Goal: Task Accomplishment & Management: Complete application form

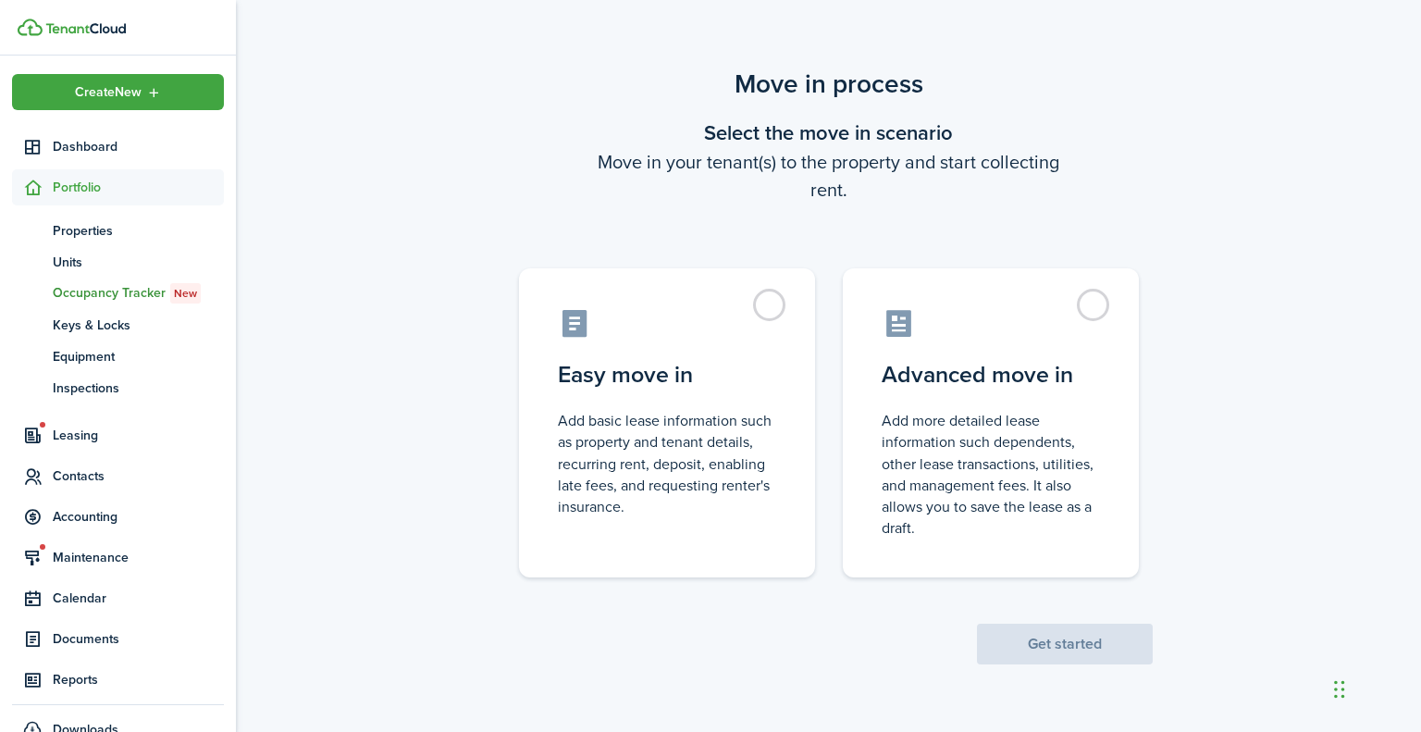
click at [727, 358] on control-radio-card-title "Easy move in" at bounding box center [667, 374] width 218 height 33
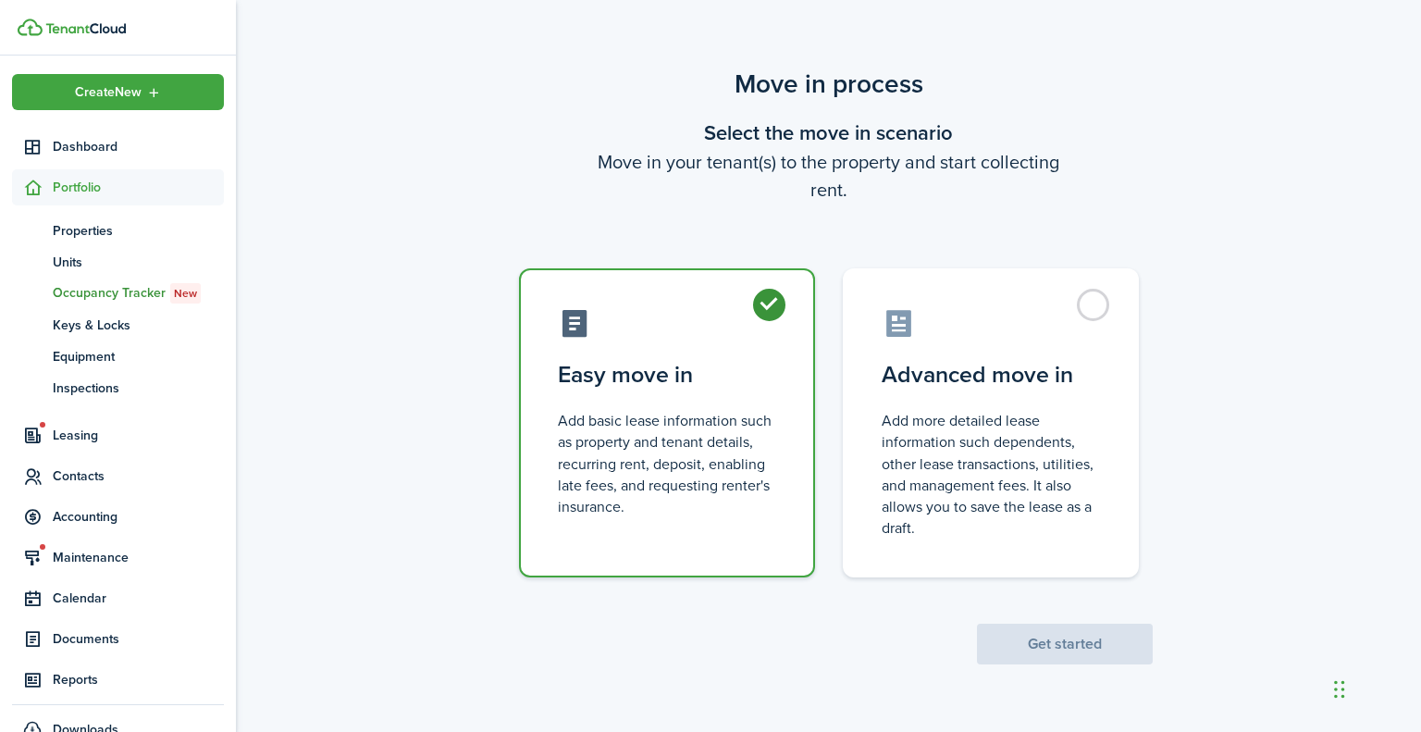
radio input "true"
click at [1014, 644] on button "Get started" at bounding box center [1065, 643] width 176 height 41
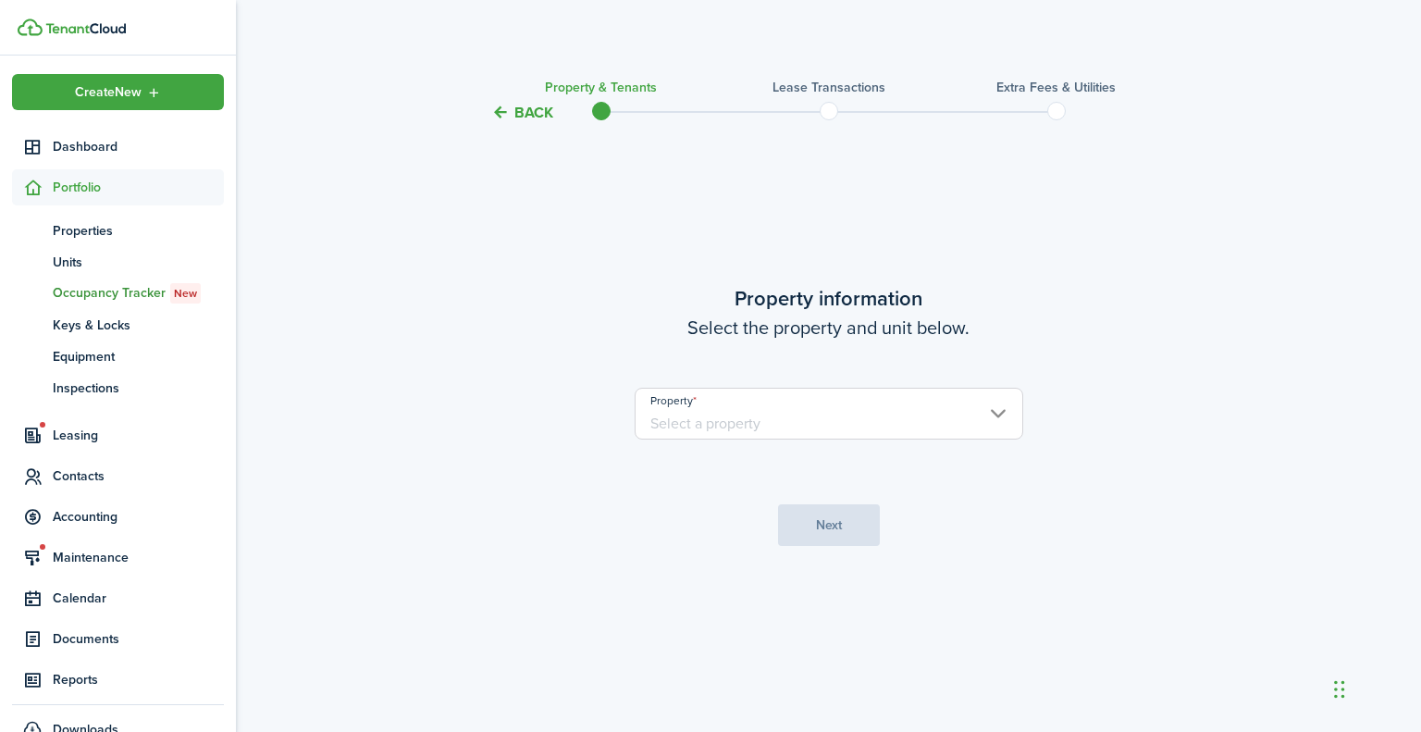
click at [1006, 421] on input "Property" at bounding box center [829, 414] width 389 height 52
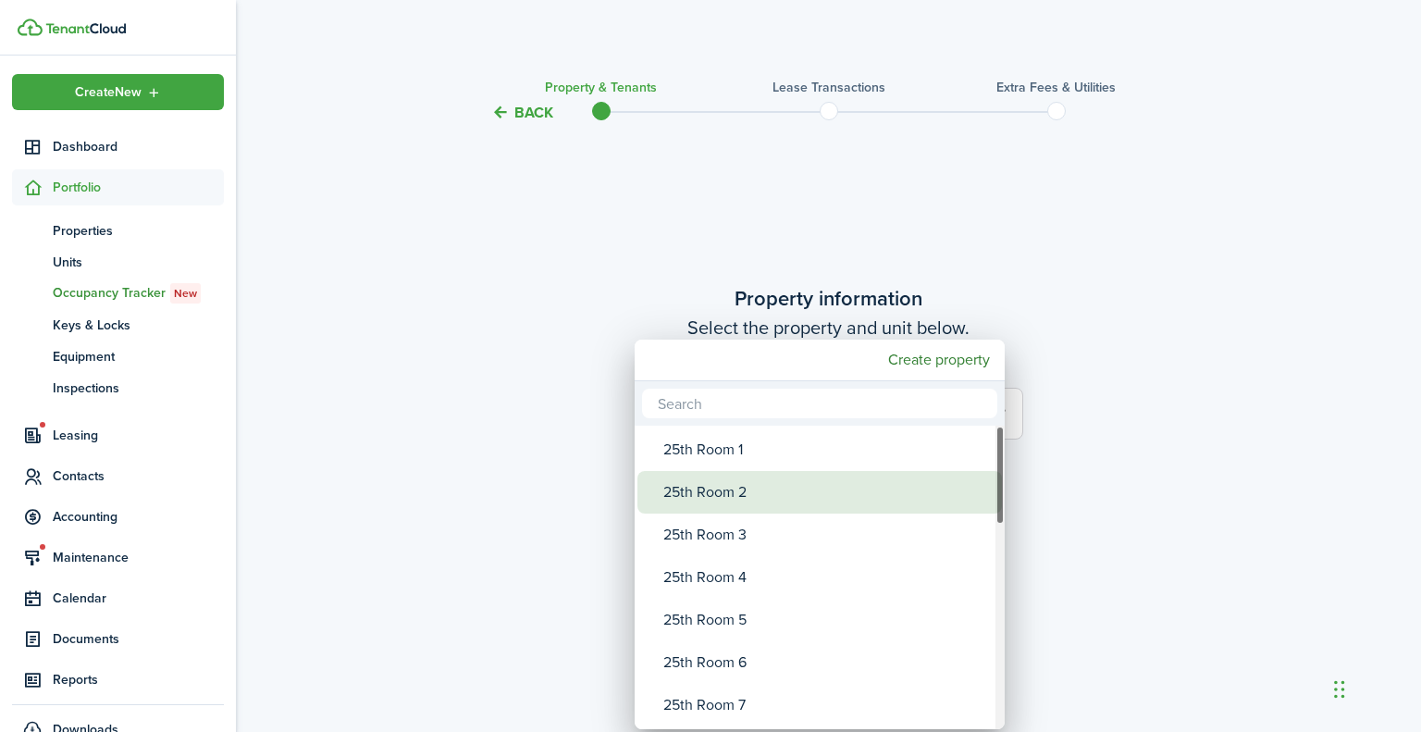
click at [809, 493] on div "25th Room 2" at bounding box center [826, 492] width 327 height 43
type input "25th Room 2"
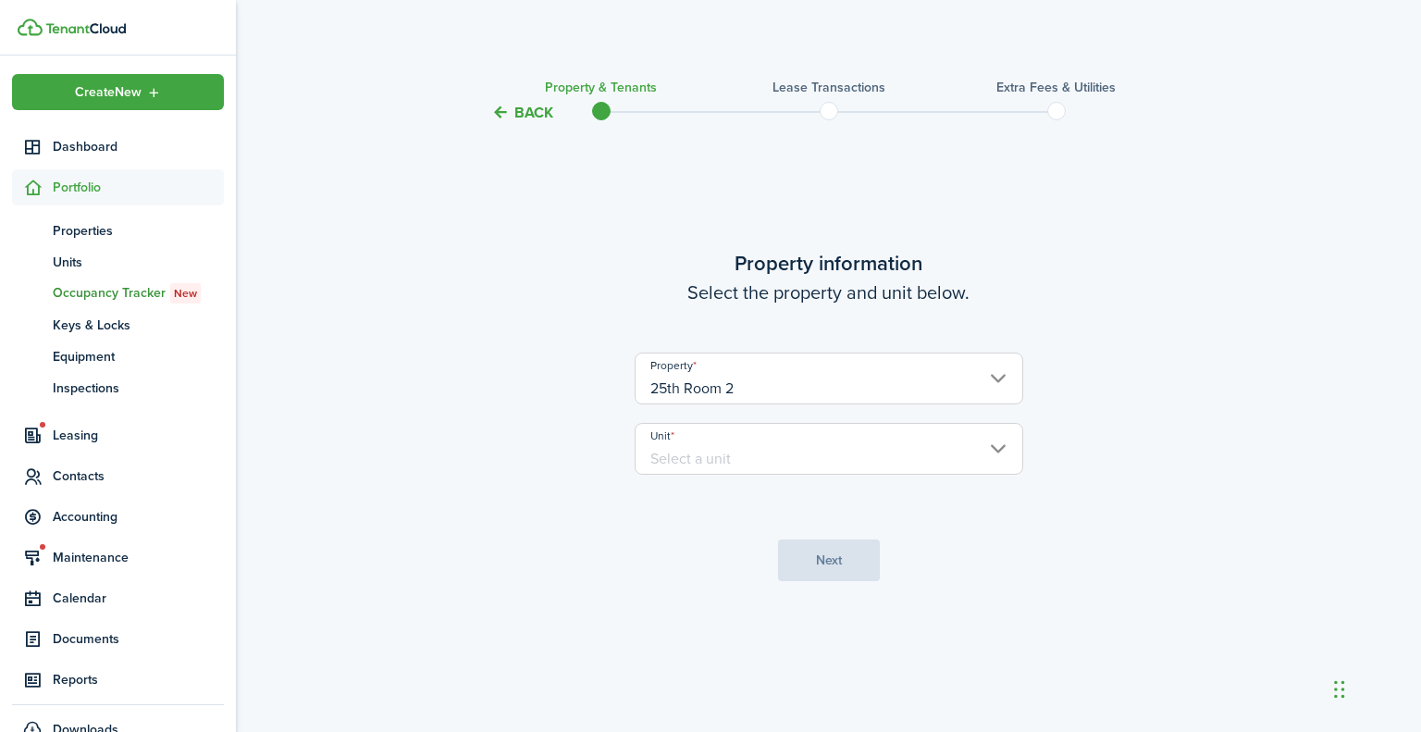
click at [932, 437] on input "Unit" at bounding box center [829, 449] width 389 height 52
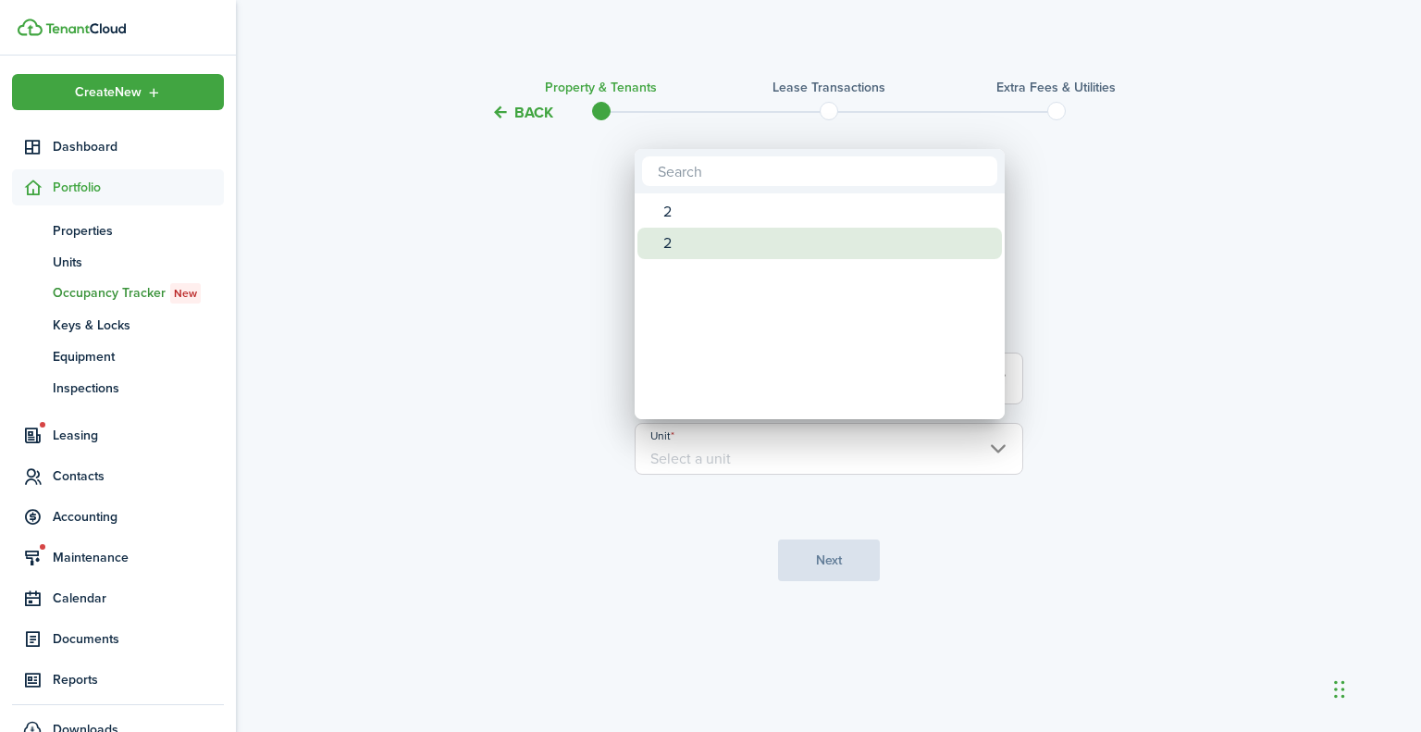
click at [783, 241] on div "2" at bounding box center [826, 243] width 327 height 31
type input "2"
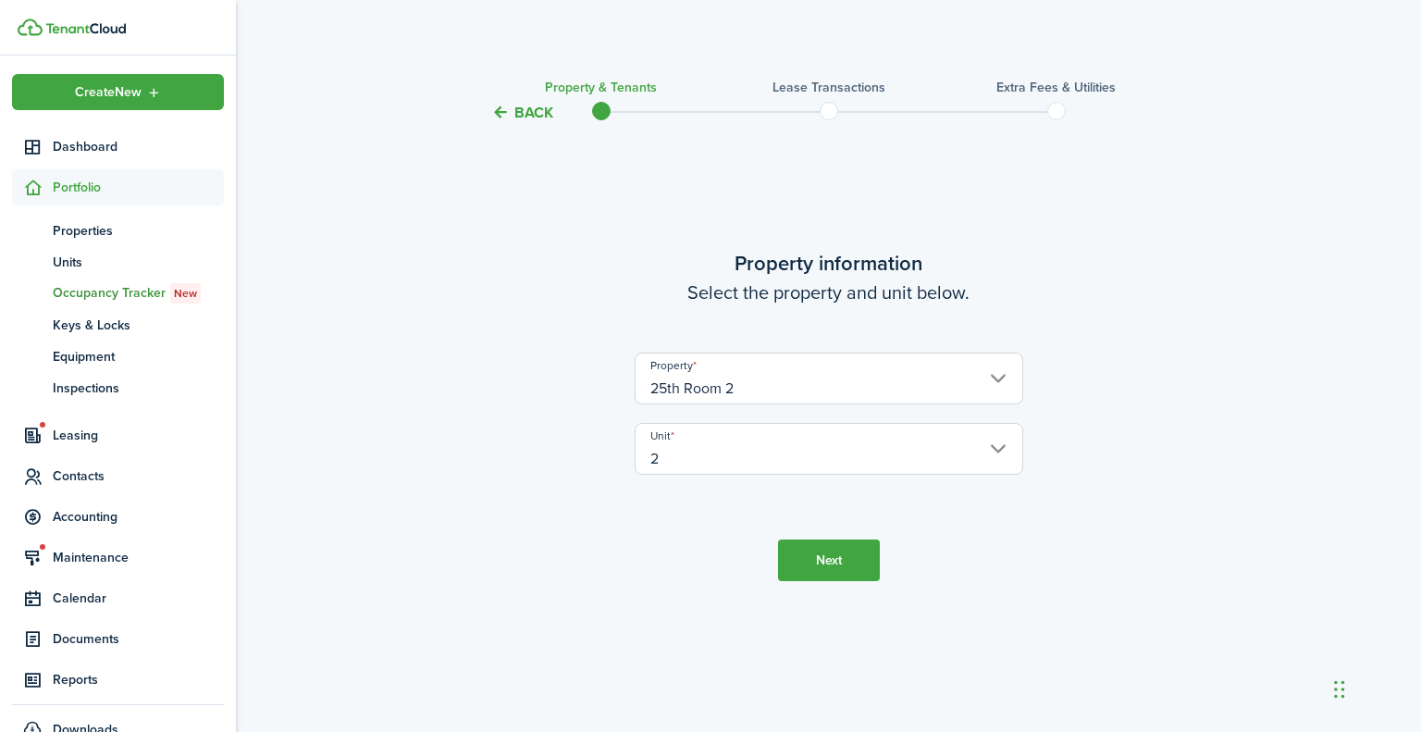
click at [844, 561] on button "Next" at bounding box center [829, 560] width 102 height 42
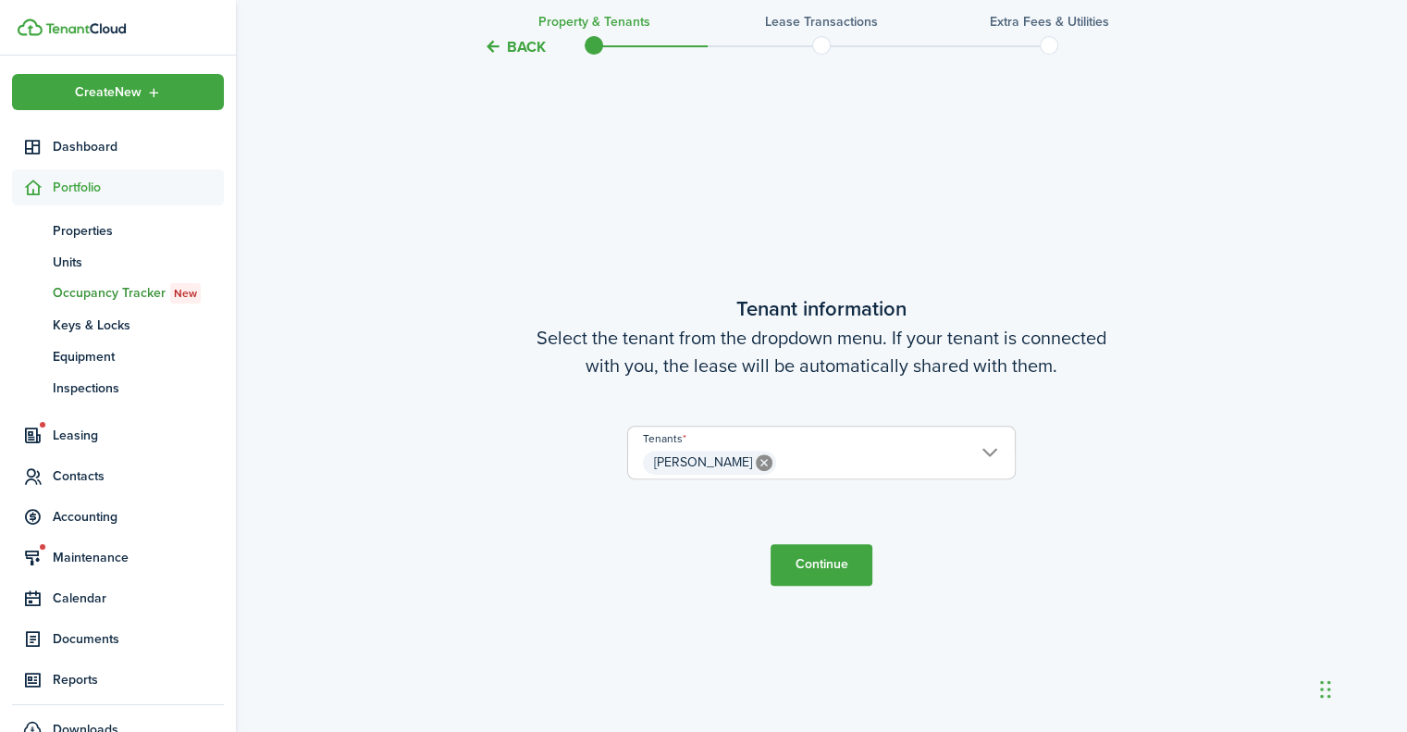
click at [844, 561] on button "Continue" at bounding box center [822, 565] width 102 height 42
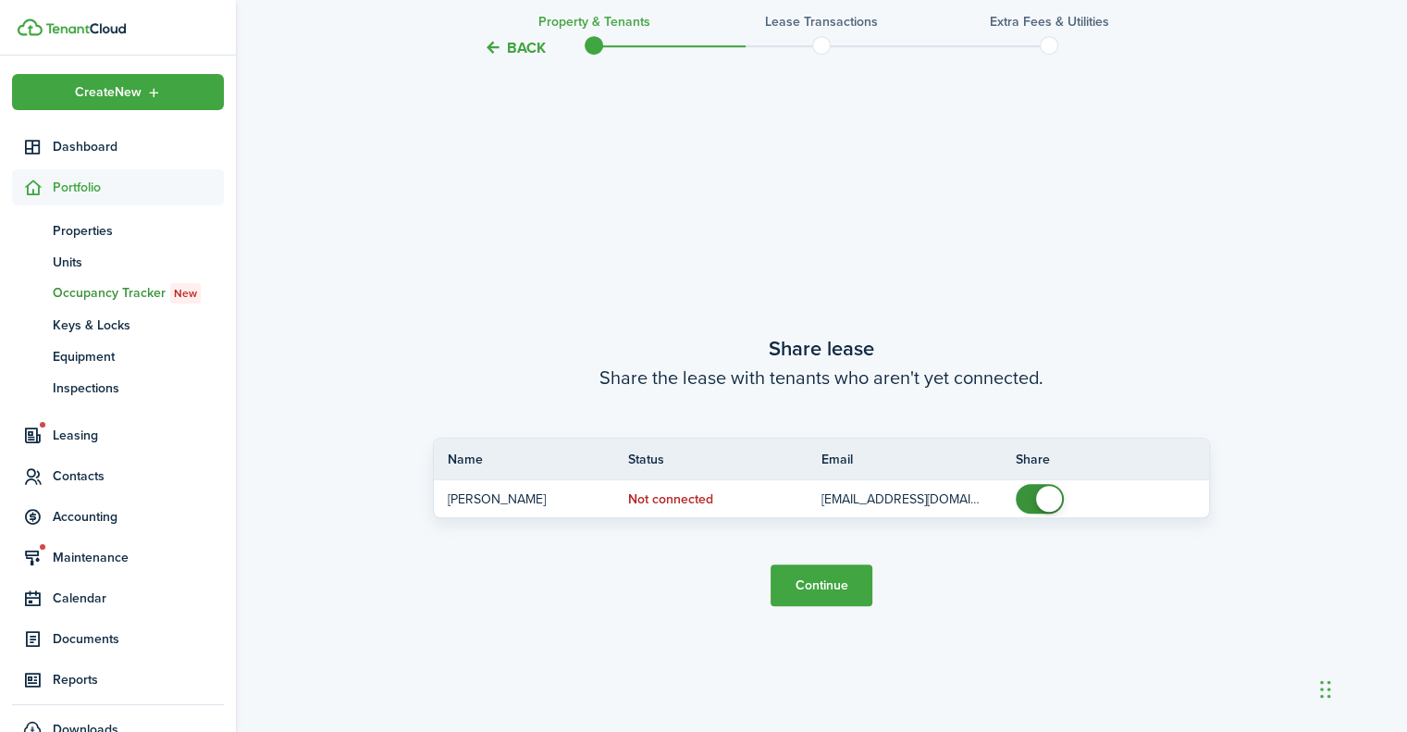
scroll to position [1339, 0]
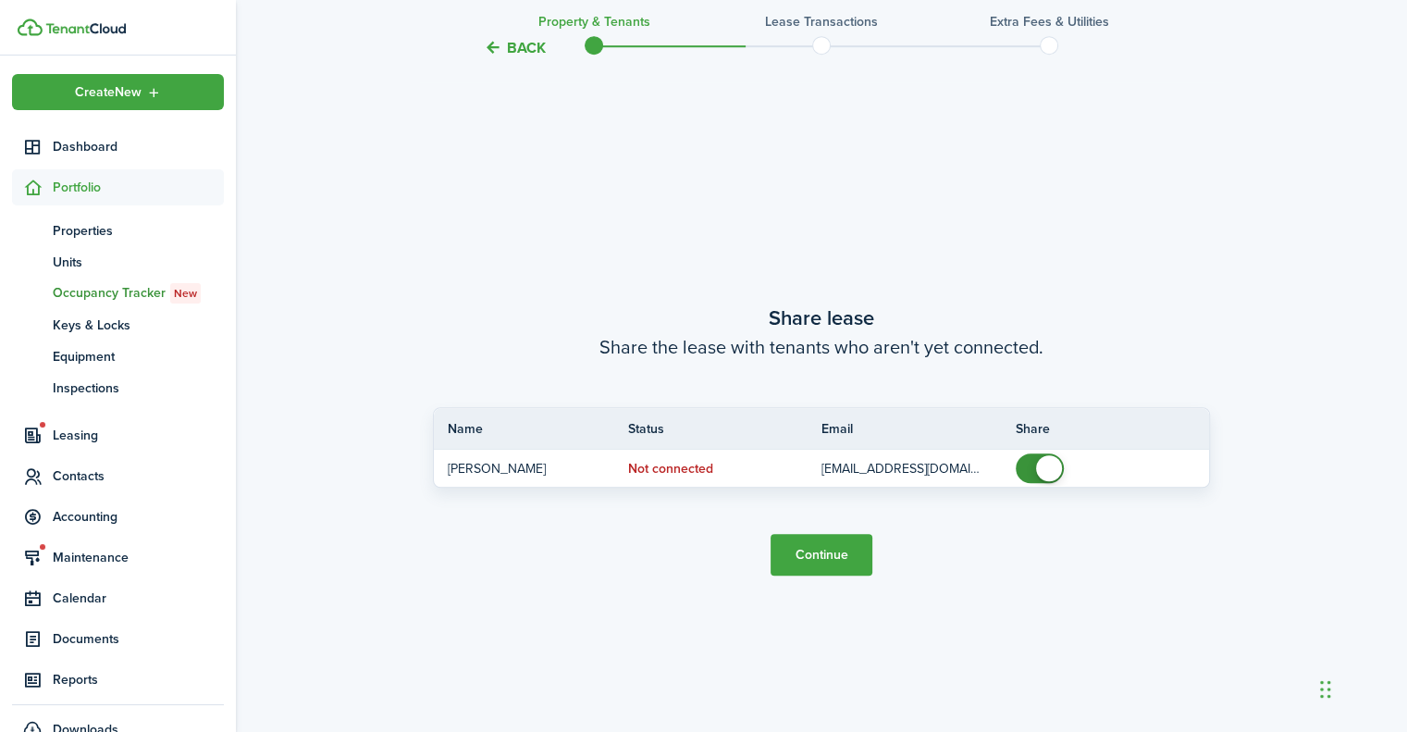
click at [844, 561] on button "Continue" at bounding box center [822, 555] width 102 height 42
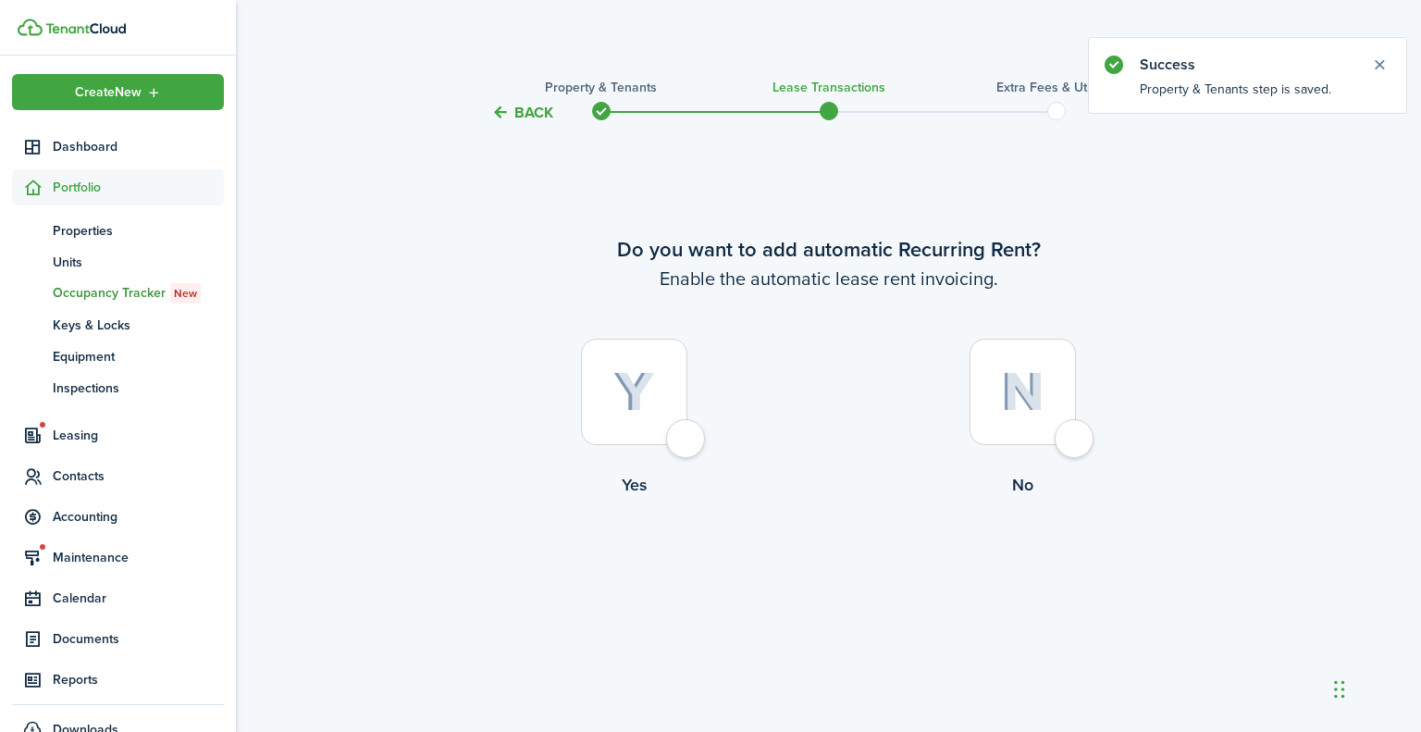
click at [687, 437] on div at bounding box center [634, 392] width 106 height 106
radio input "true"
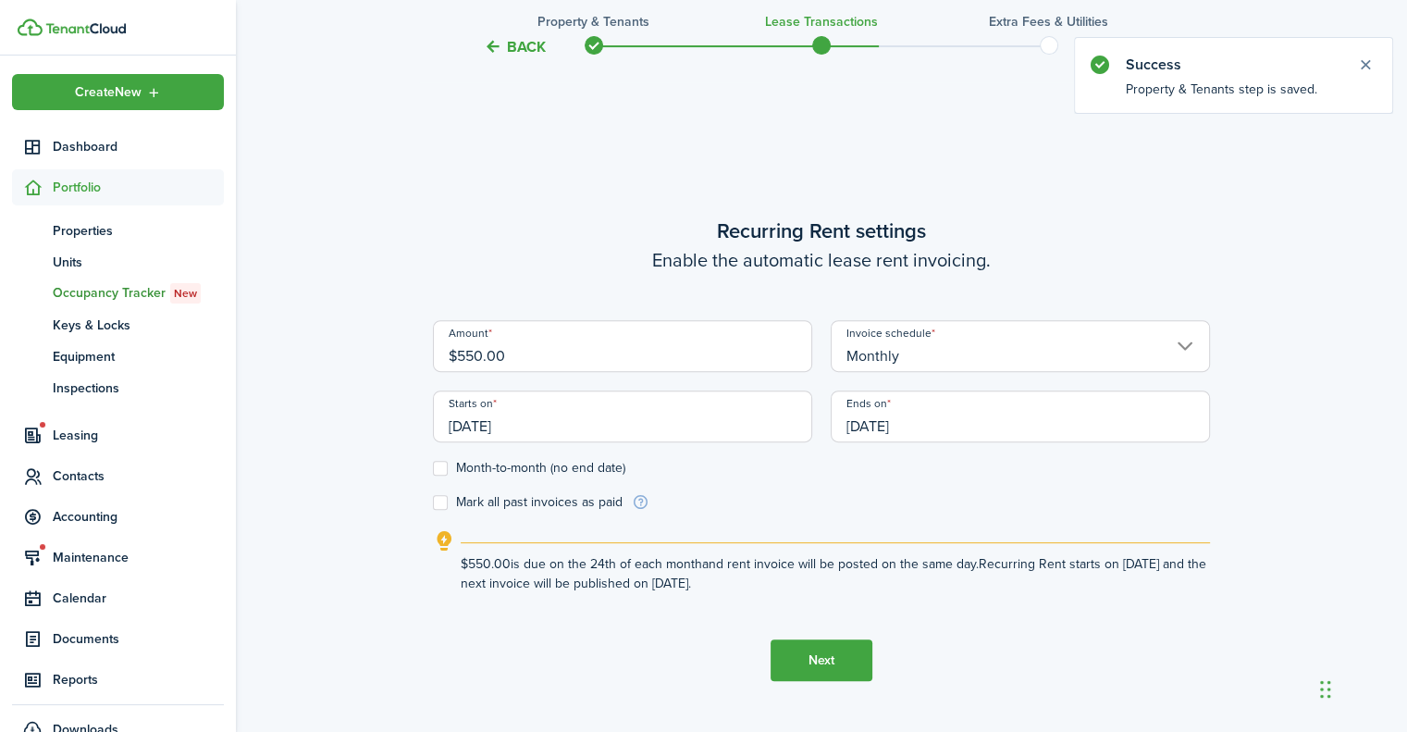
scroll to position [608, 0]
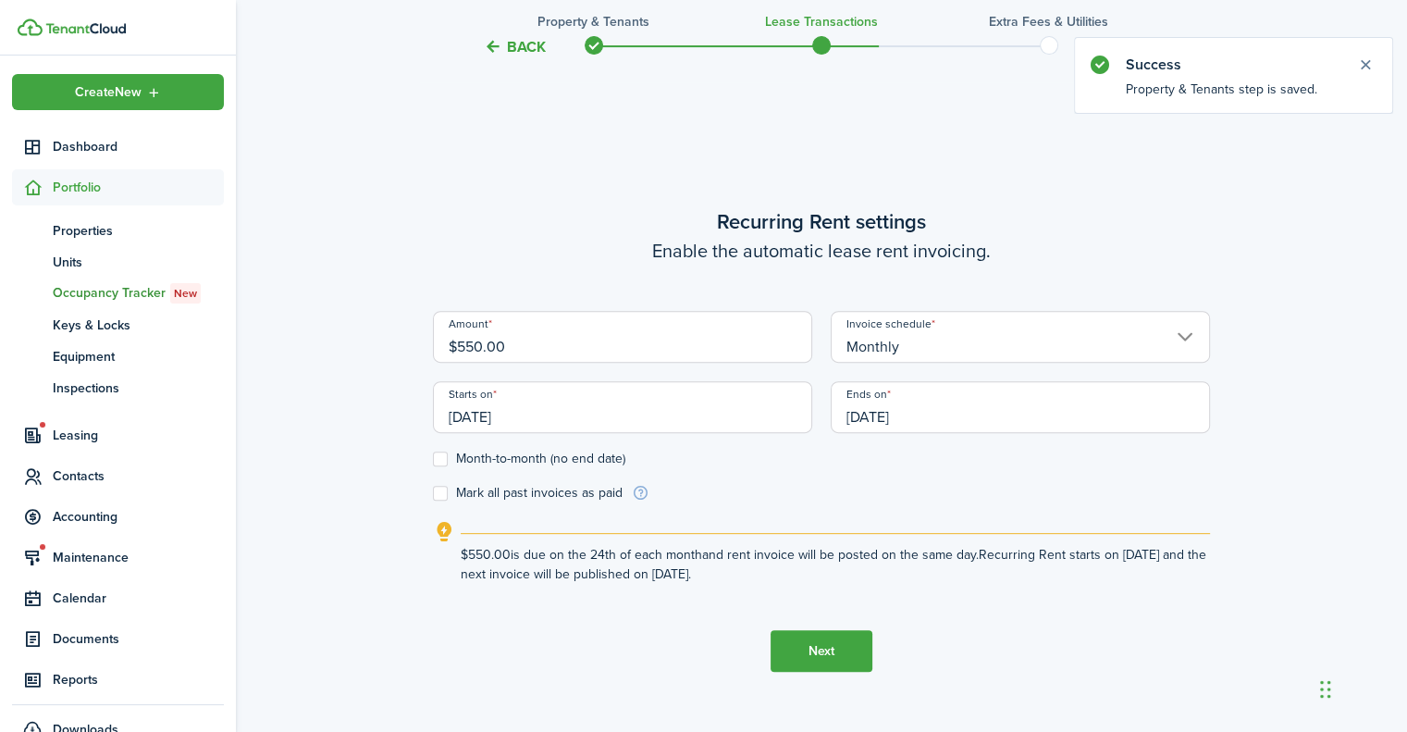
click at [554, 335] on input "$550.00" at bounding box center [622, 337] width 379 height 52
click at [473, 417] on input "[DATE]" at bounding box center [622, 407] width 379 height 52
type input "$700.00"
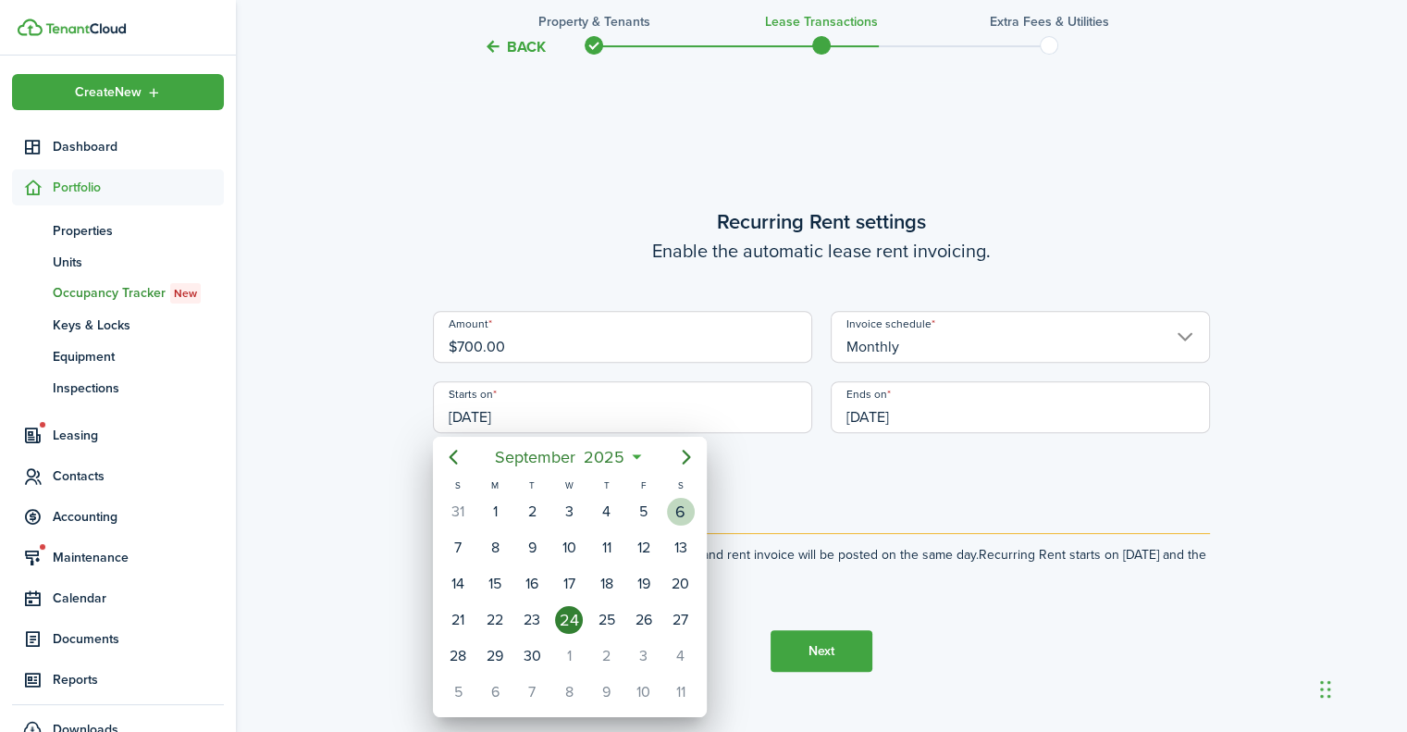
click at [688, 506] on div "6" at bounding box center [681, 512] width 28 height 28
type input "[DATE]"
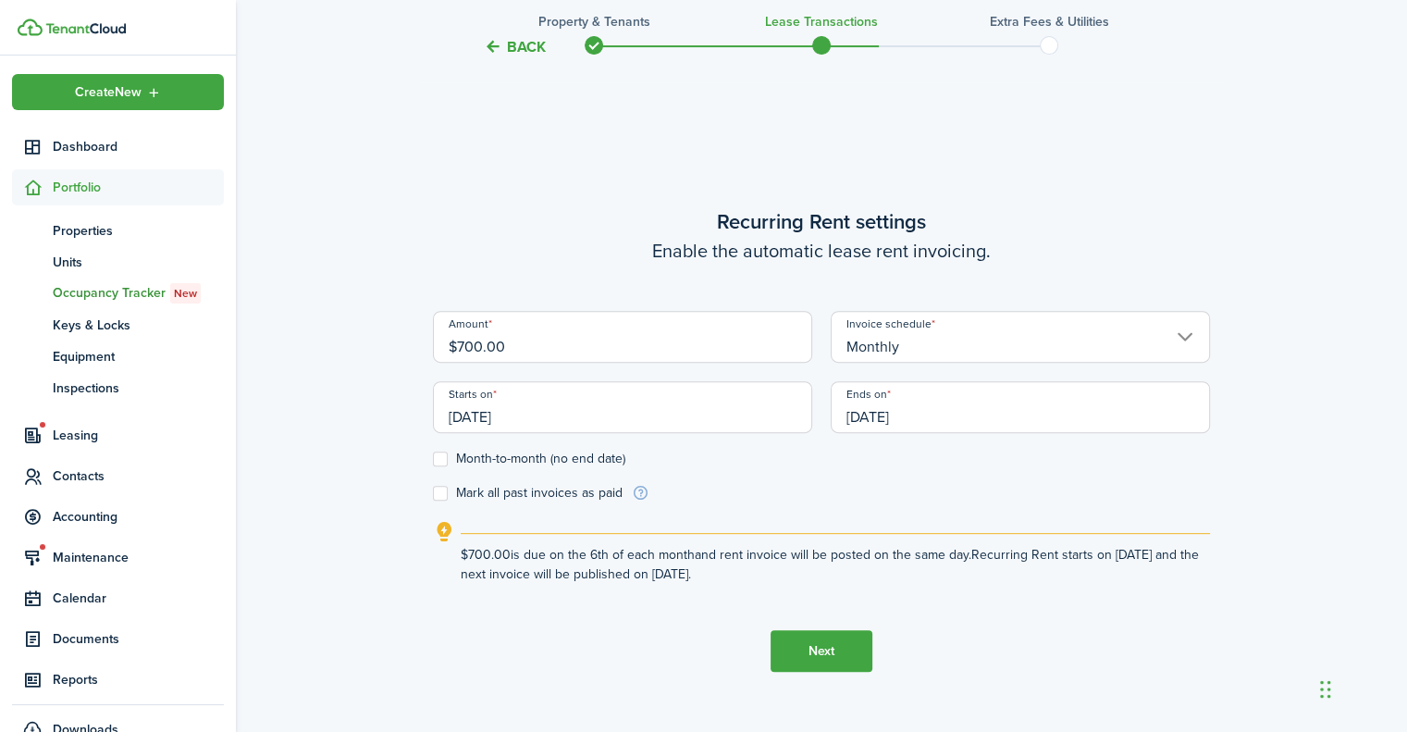
click at [440, 459] on label "Month-to-month (no end date)" at bounding box center [529, 458] width 192 height 15
click at [433, 459] on input "Month-to-month (no end date)" at bounding box center [432, 459] width 1 height 1
checkbox input "true"
click at [443, 491] on label "Mark all past invoices as paid" at bounding box center [528, 493] width 190 height 15
click at [433, 493] on input "Mark all past invoices as paid" at bounding box center [432, 493] width 1 height 1
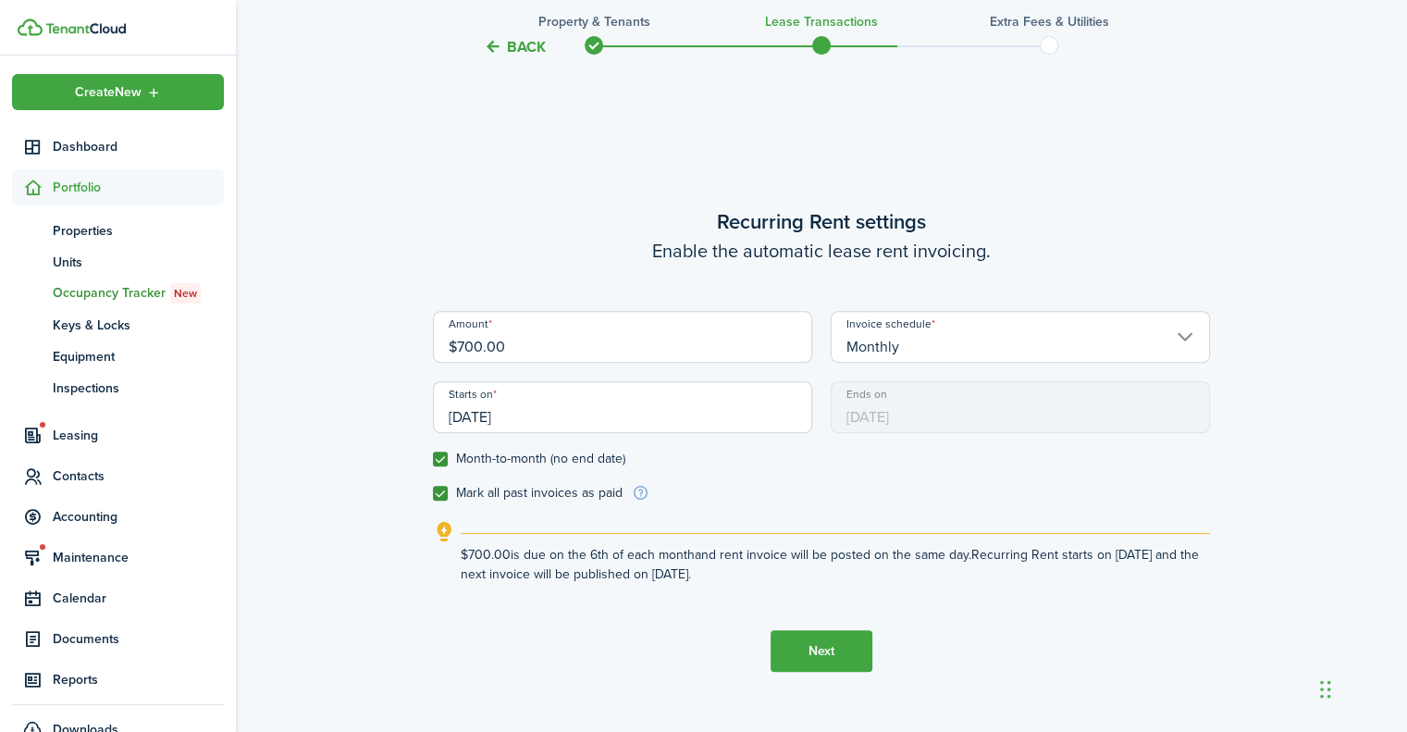
checkbox input "true"
click at [809, 644] on button "Next" at bounding box center [822, 651] width 102 height 42
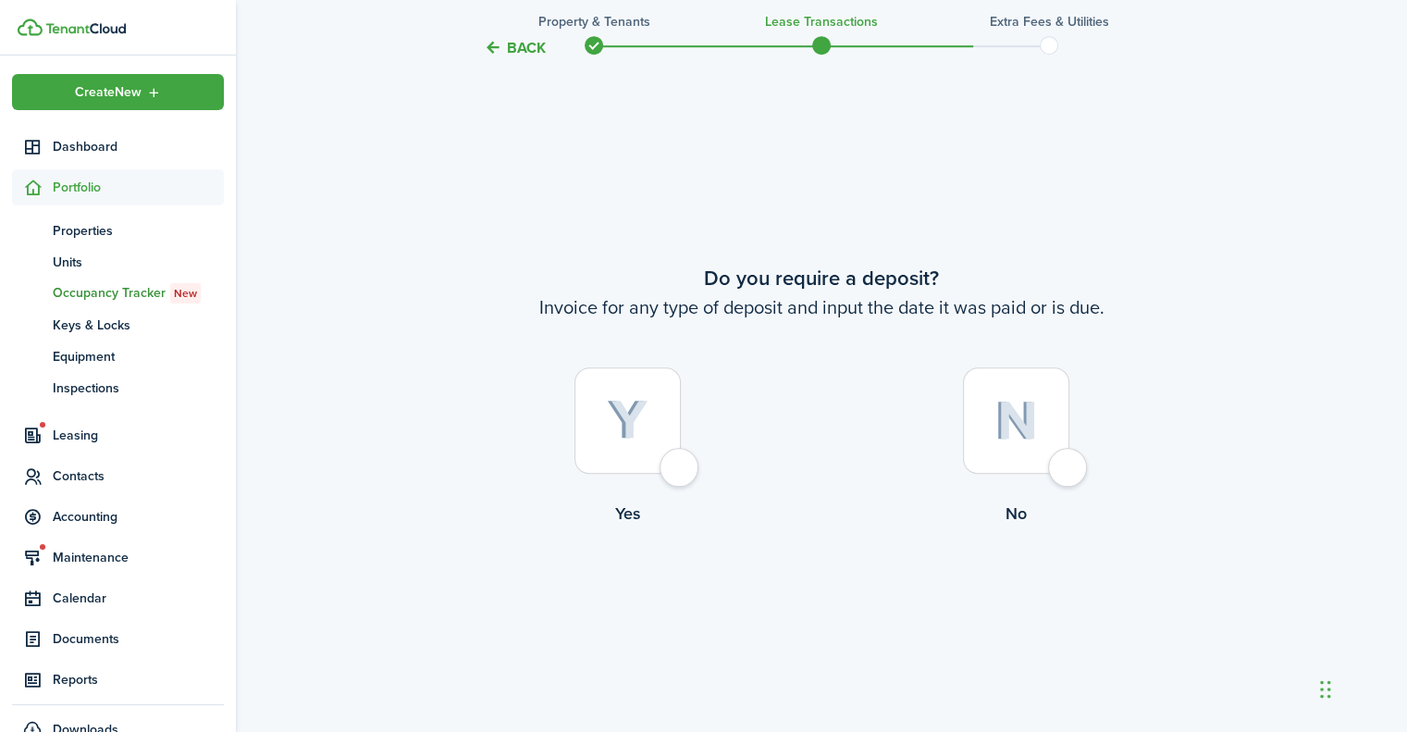
scroll to position [1339, 0]
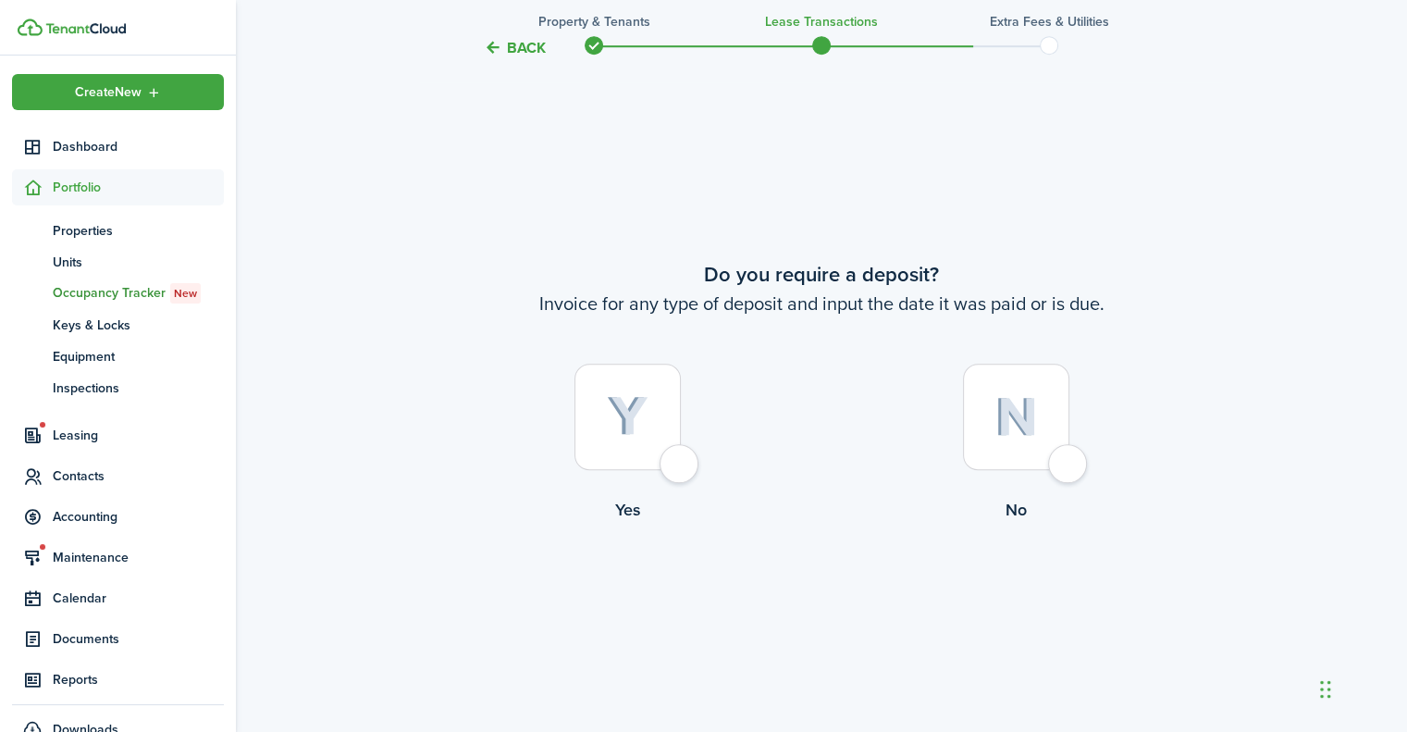
click at [1069, 467] on div at bounding box center [1016, 417] width 106 height 106
radio input "true"
click at [845, 598] on button "Continue" at bounding box center [822, 598] width 102 height 42
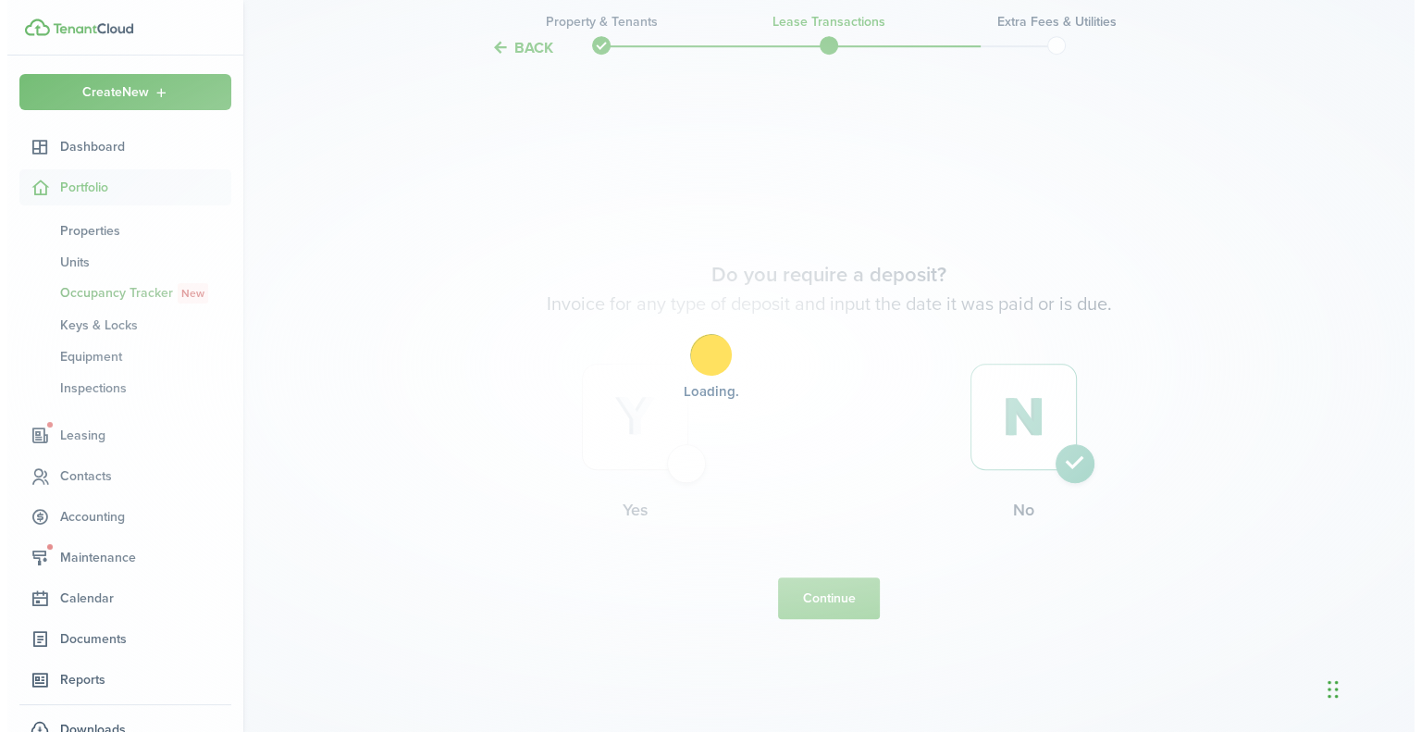
scroll to position [0, 0]
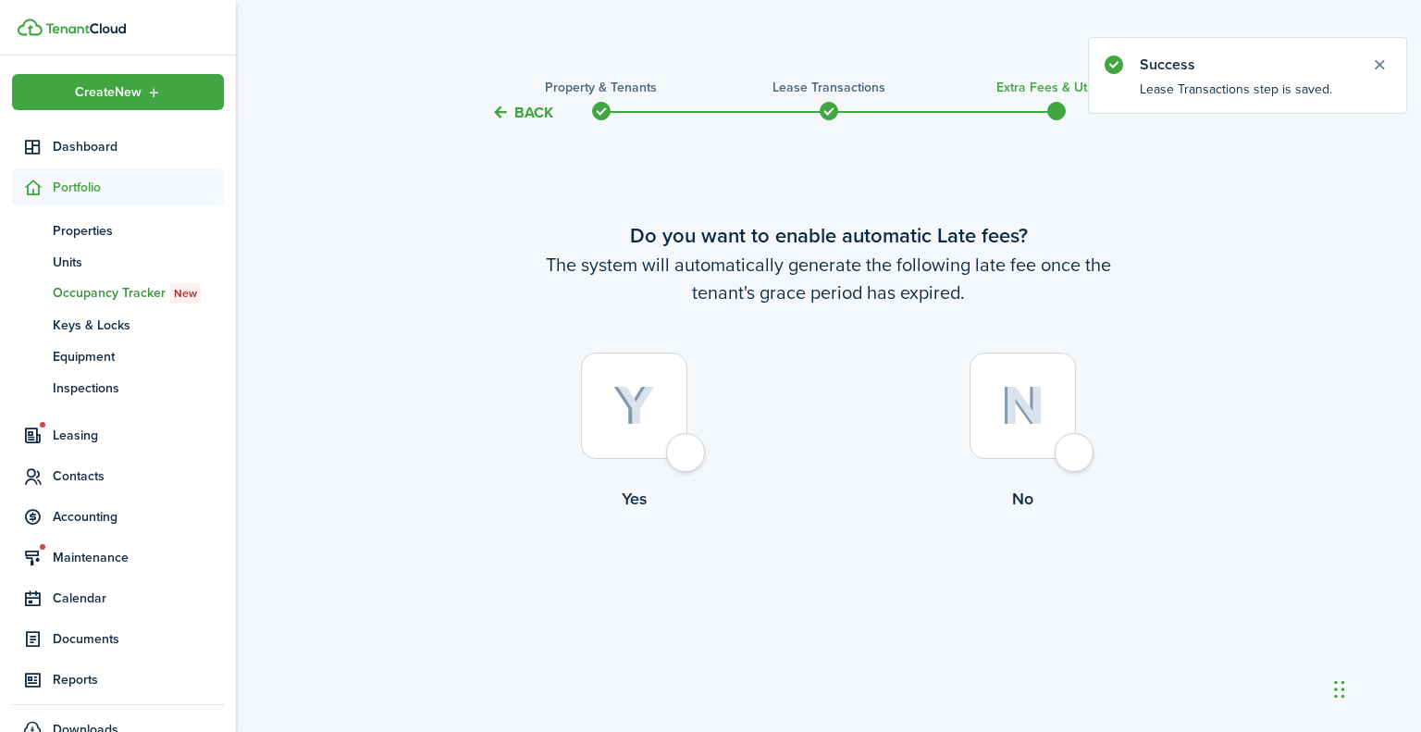
click at [1068, 459] on div at bounding box center [1022, 405] width 106 height 106
radio input "true"
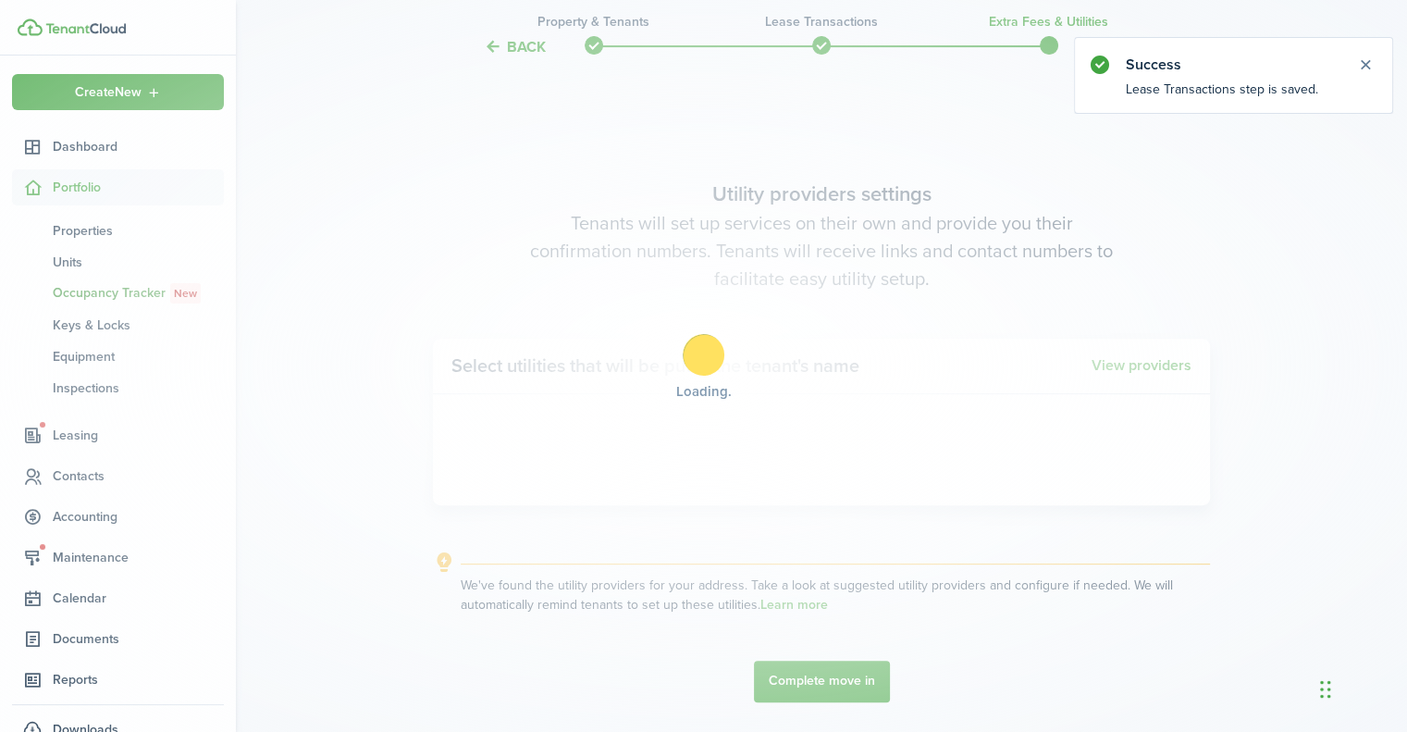
scroll to position [608, 0]
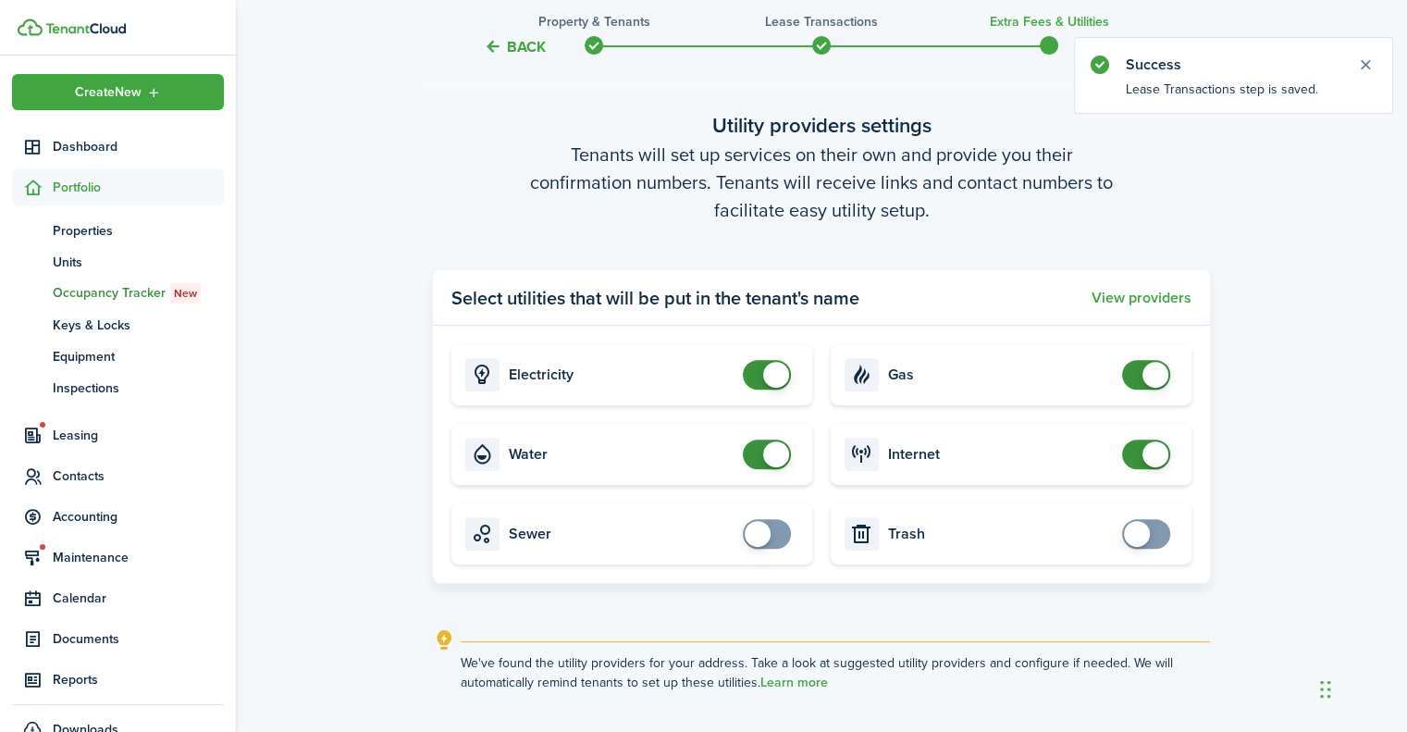
checkbox input "false"
click at [767, 380] on span at bounding box center [776, 375] width 26 height 26
checkbox input "false"
click at [770, 445] on span at bounding box center [776, 454] width 26 height 26
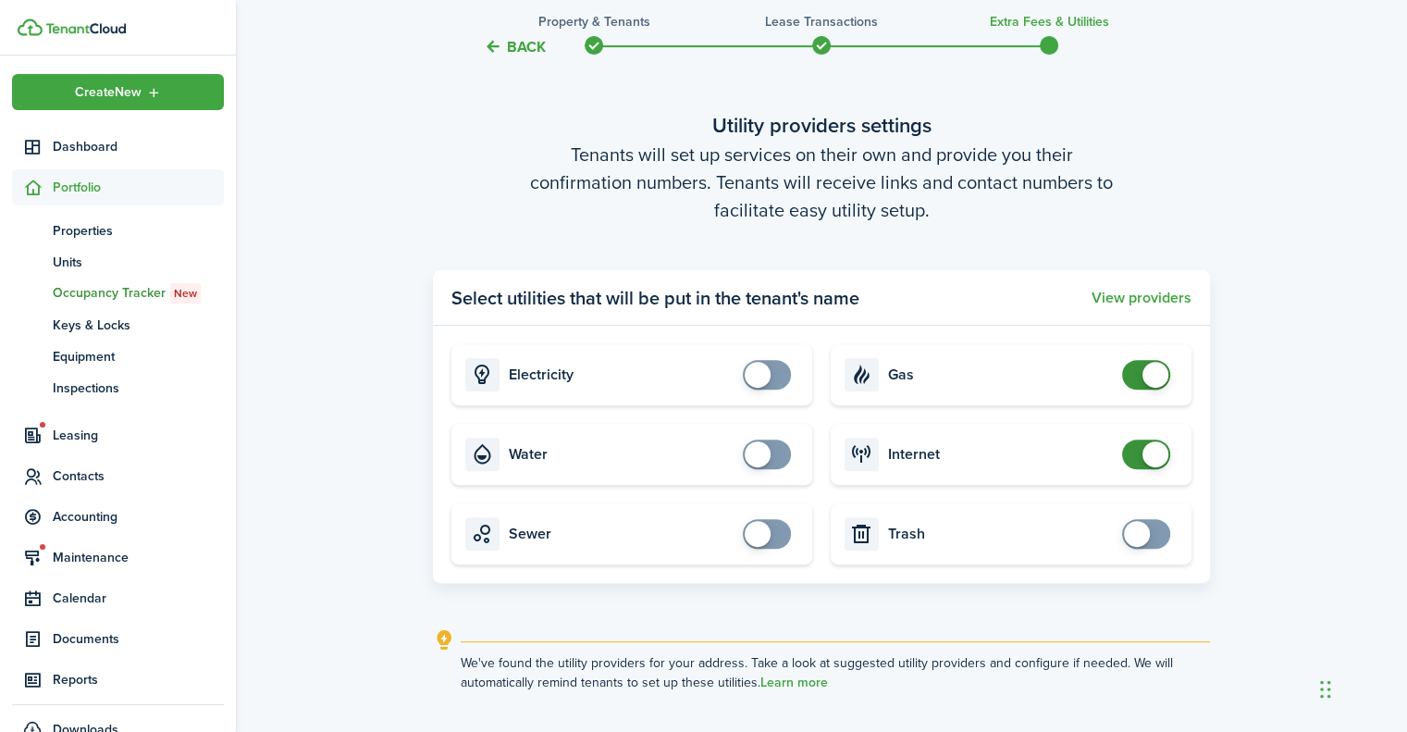
checkbox input "false"
click at [1143, 371] on span at bounding box center [1155, 375] width 26 height 26
checkbox input "false"
click at [1141, 451] on span at bounding box center [1146, 454] width 19 height 30
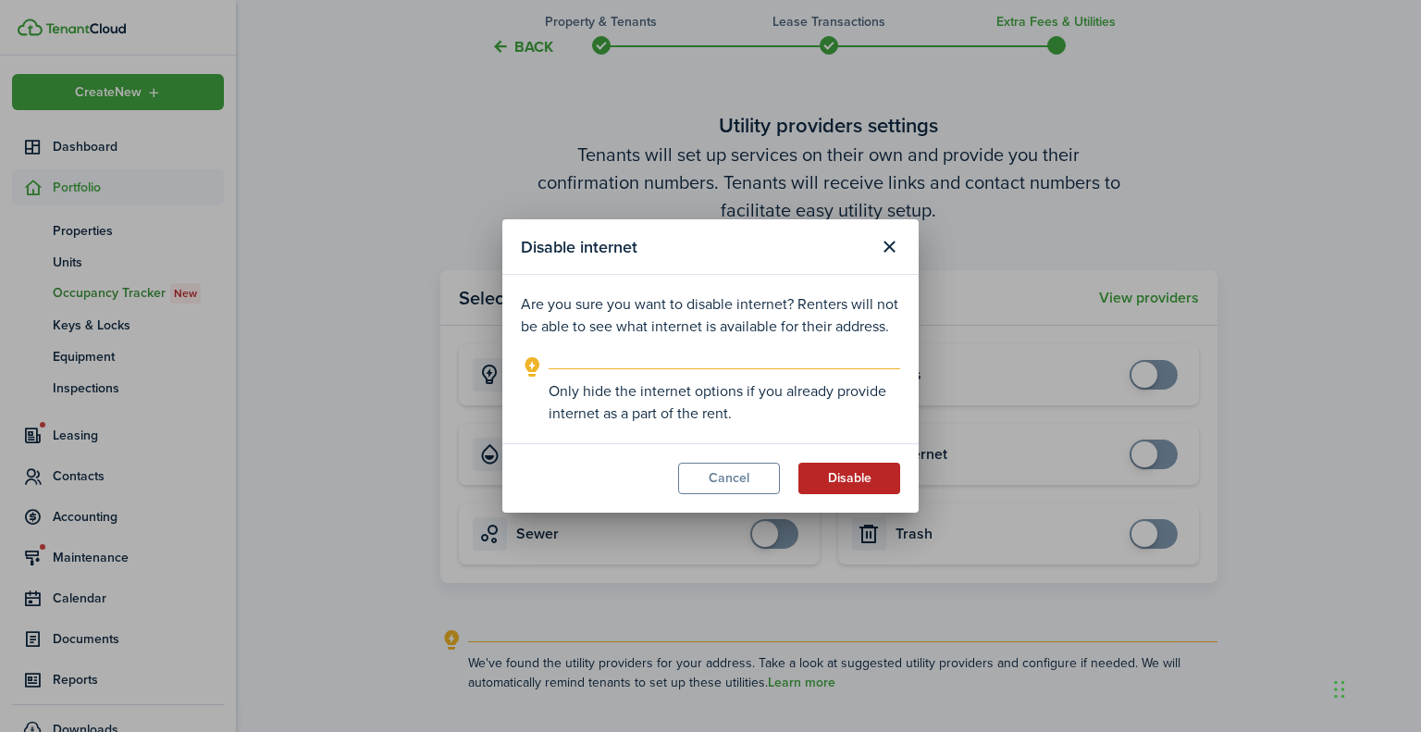
click at [830, 485] on button "Disable" at bounding box center [849, 478] width 102 height 31
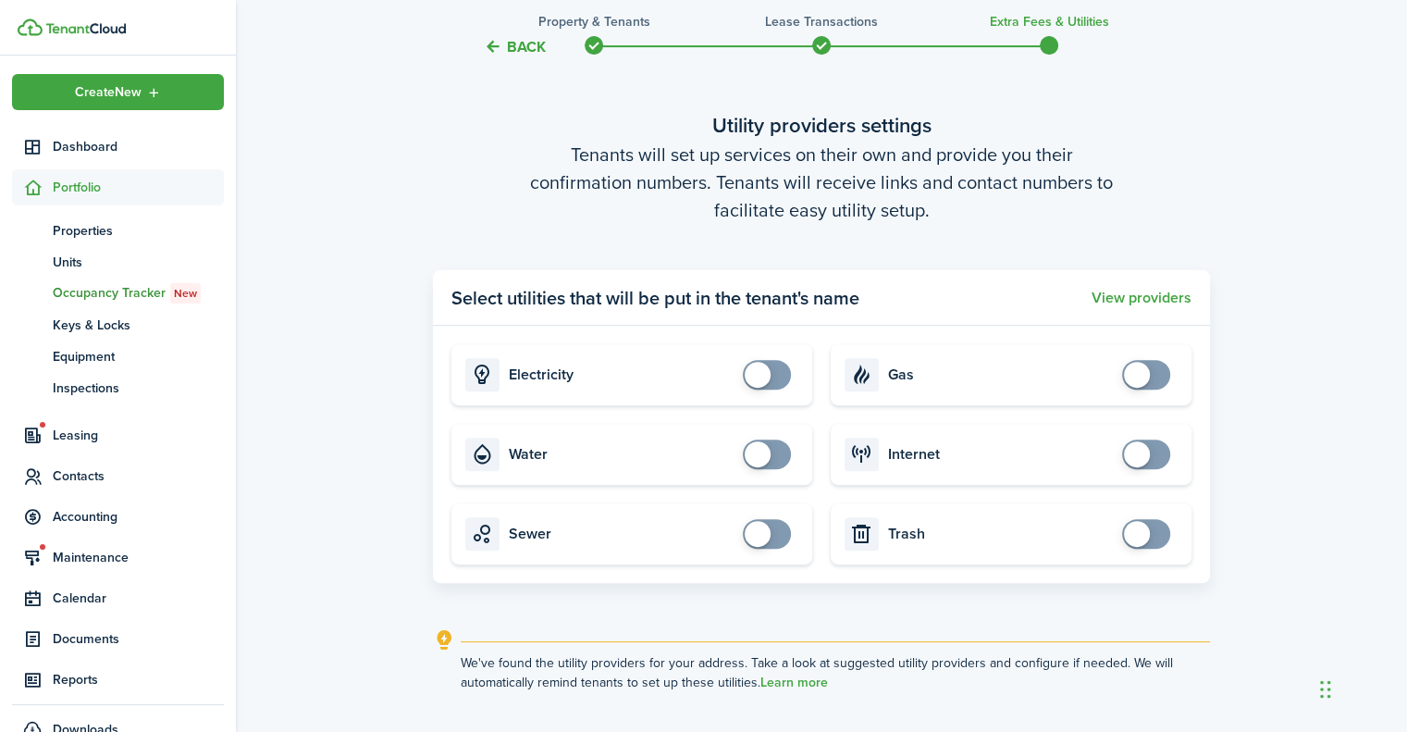
scroll to position [744, 0]
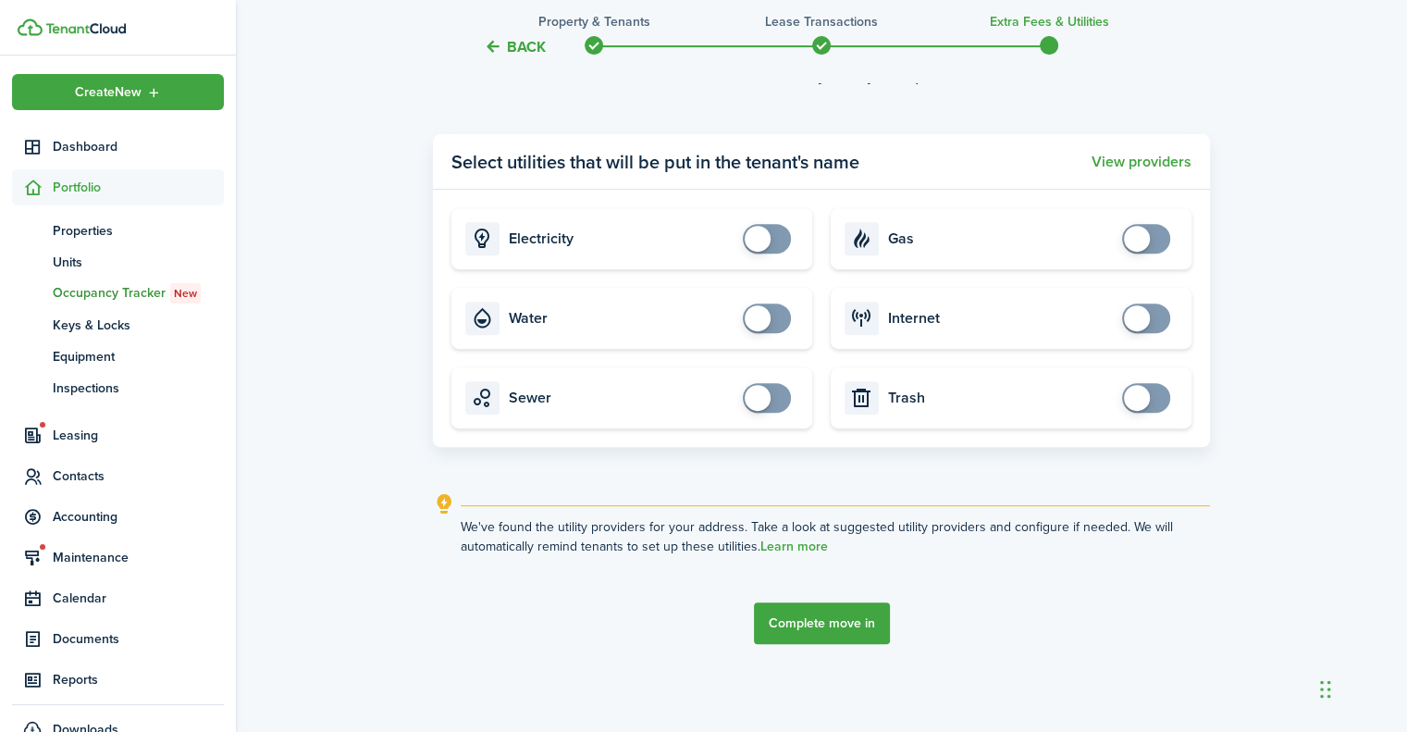
click at [809, 624] on button "Complete move in" at bounding box center [822, 623] width 136 height 42
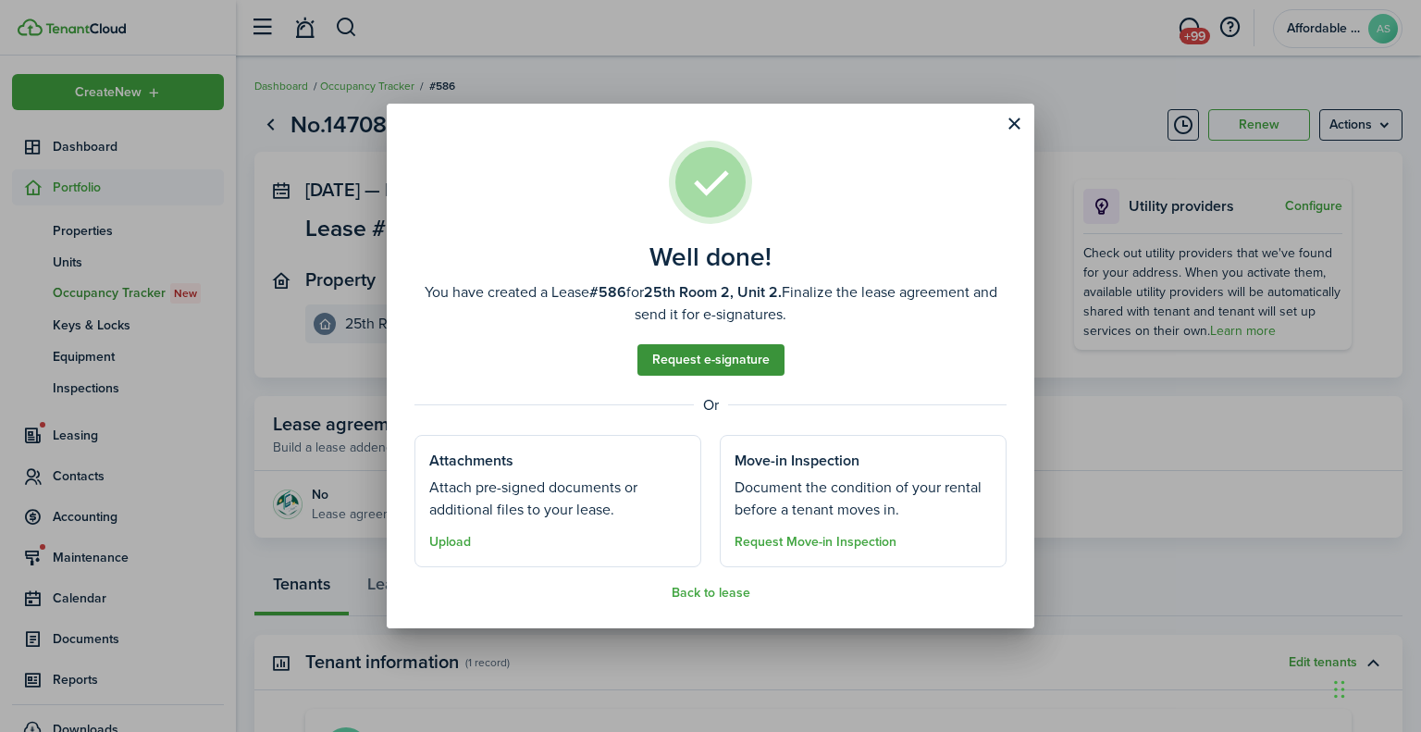
click at [674, 362] on link "Request e-signature" at bounding box center [710, 359] width 147 height 31
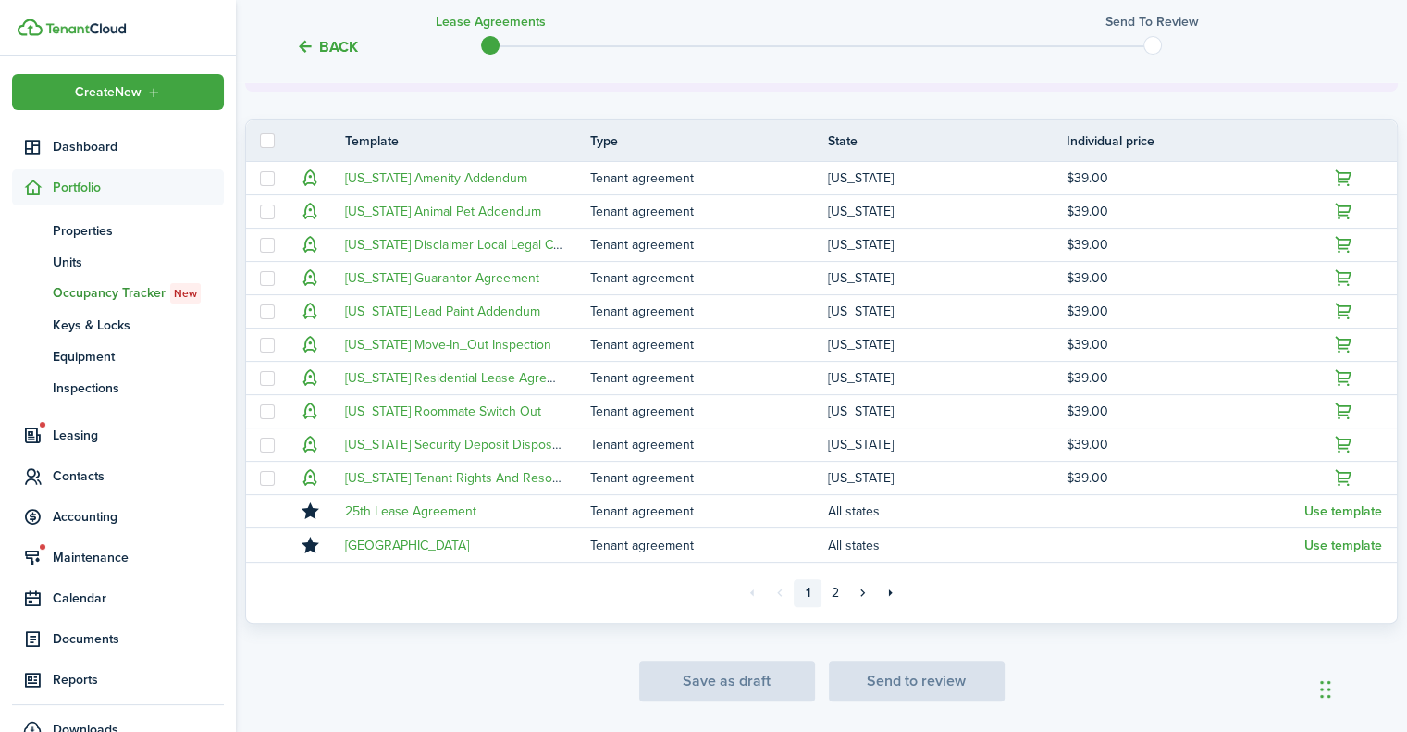
scroll to position [385, 0]
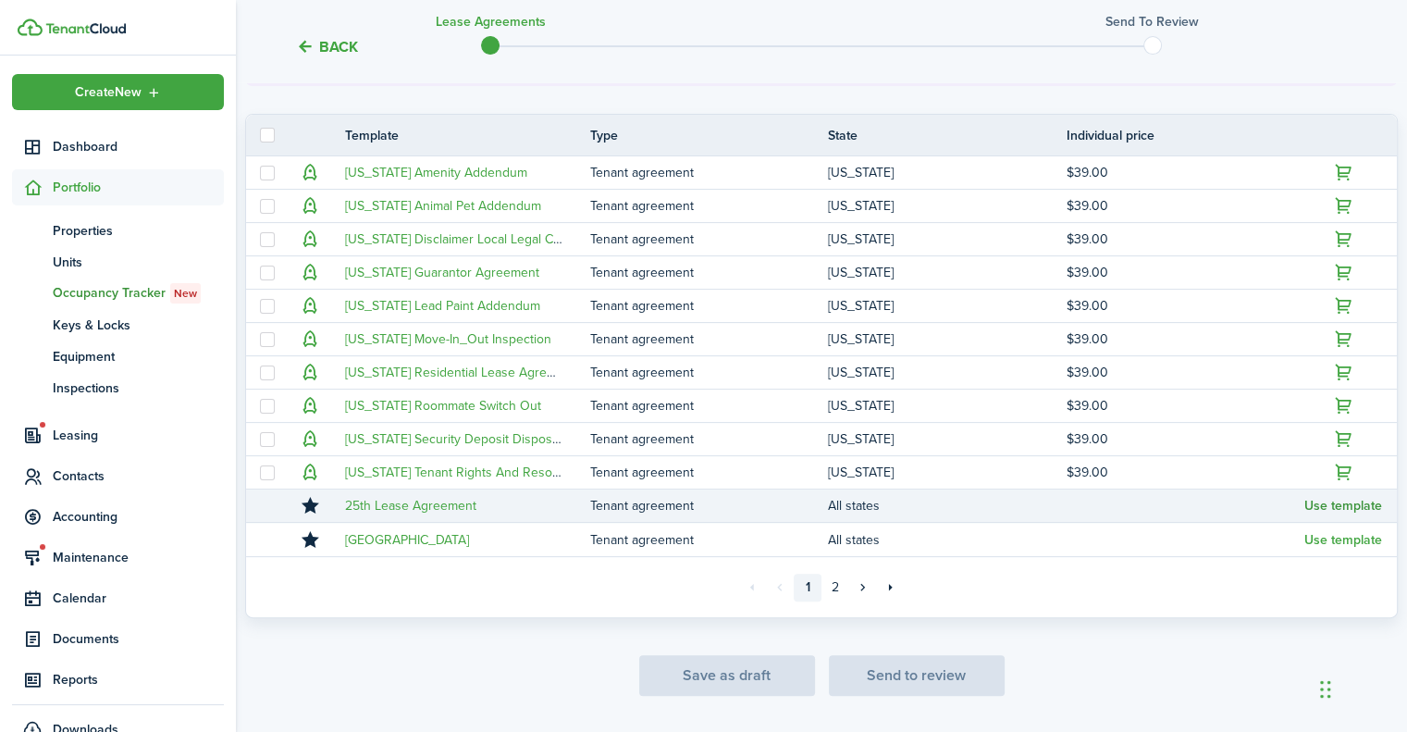
click at [1332, 504] on button "Use template" at bounding box center [1343, 506] width 78 height 15
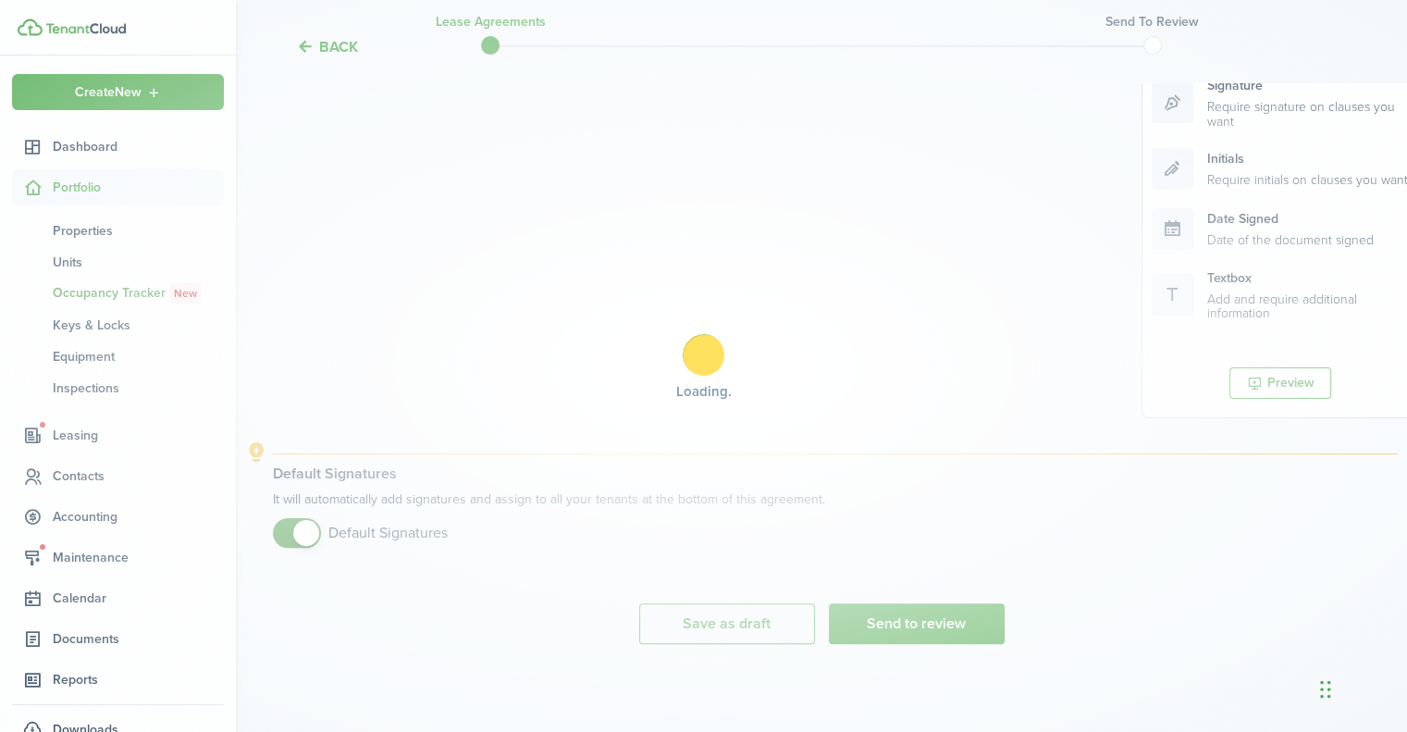
scroll to position [357, 0]
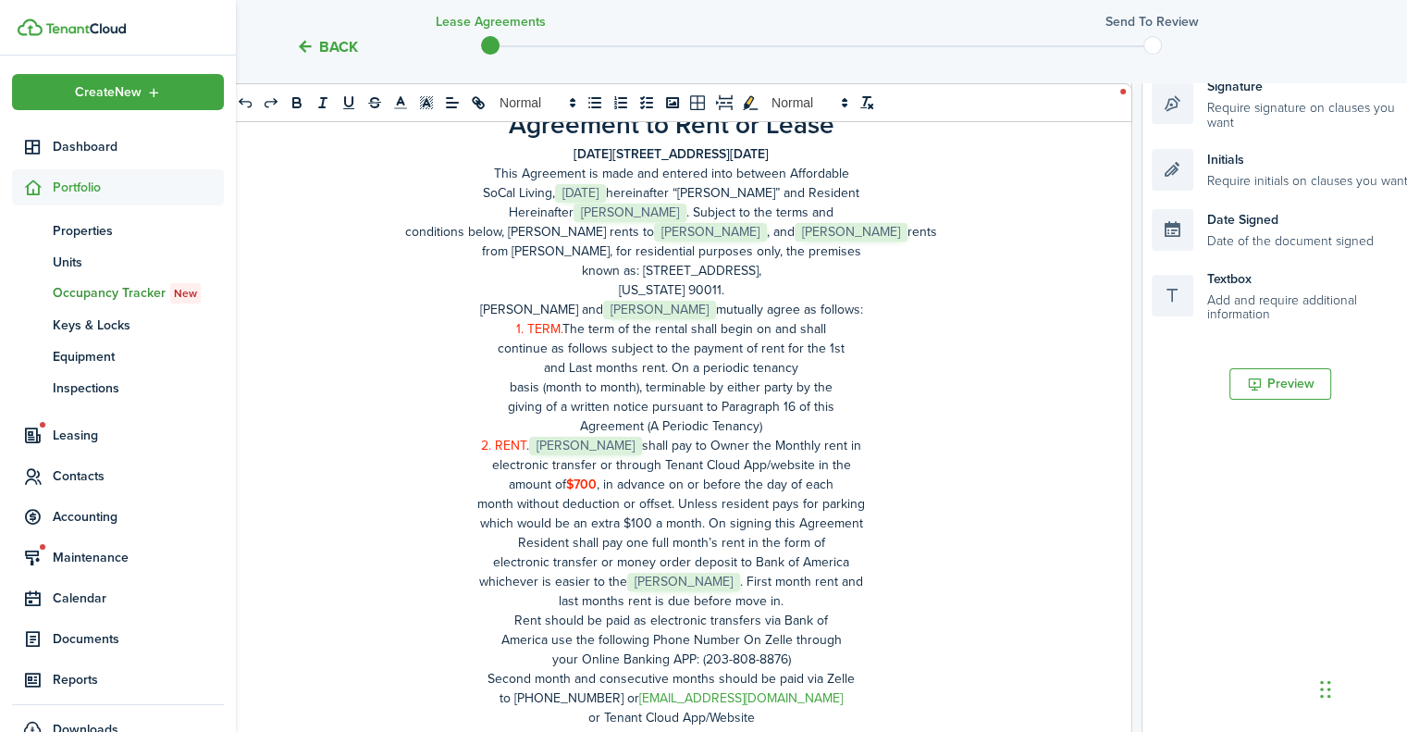
click at [642, 154] on strong "[DATE][STREET_ADDRESS][DATE]" at bounding box center [671, 153] width 195 height 19
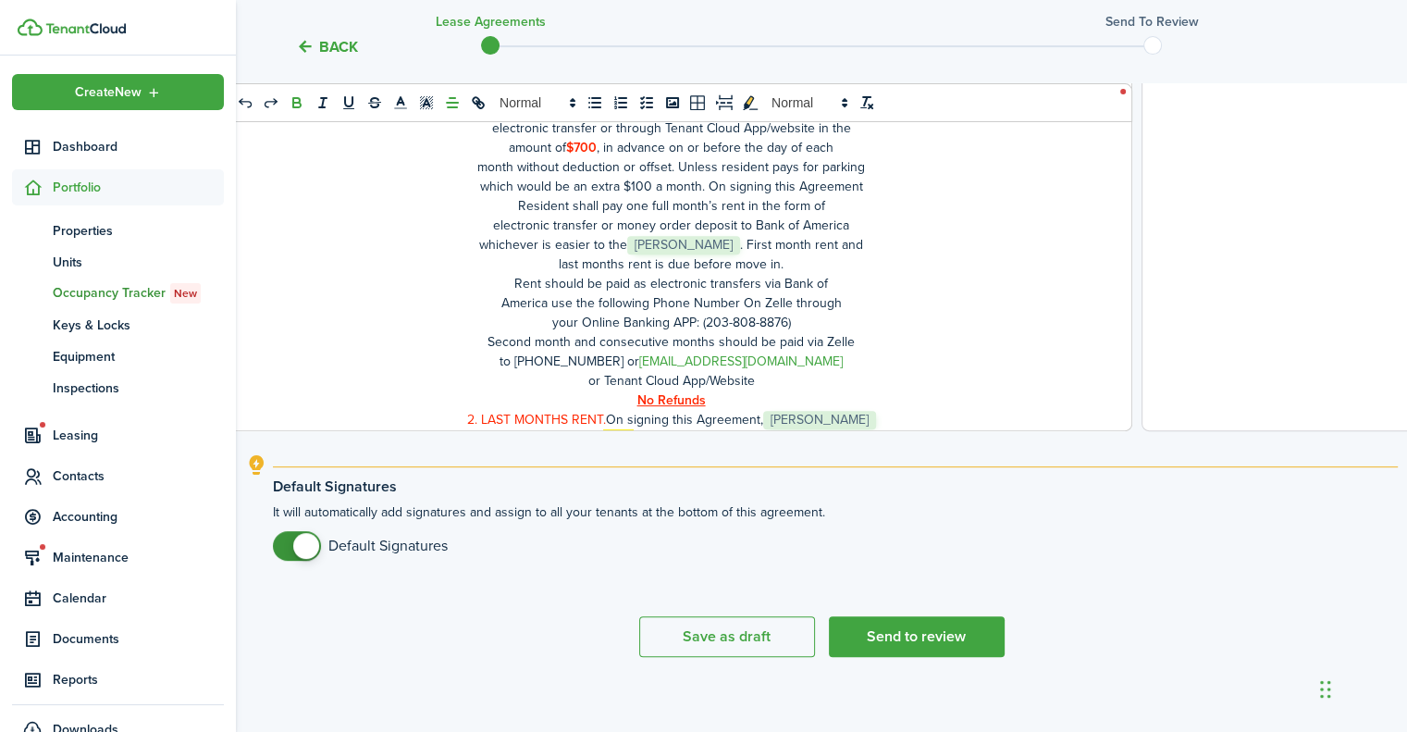
scroll to position [703, 0]
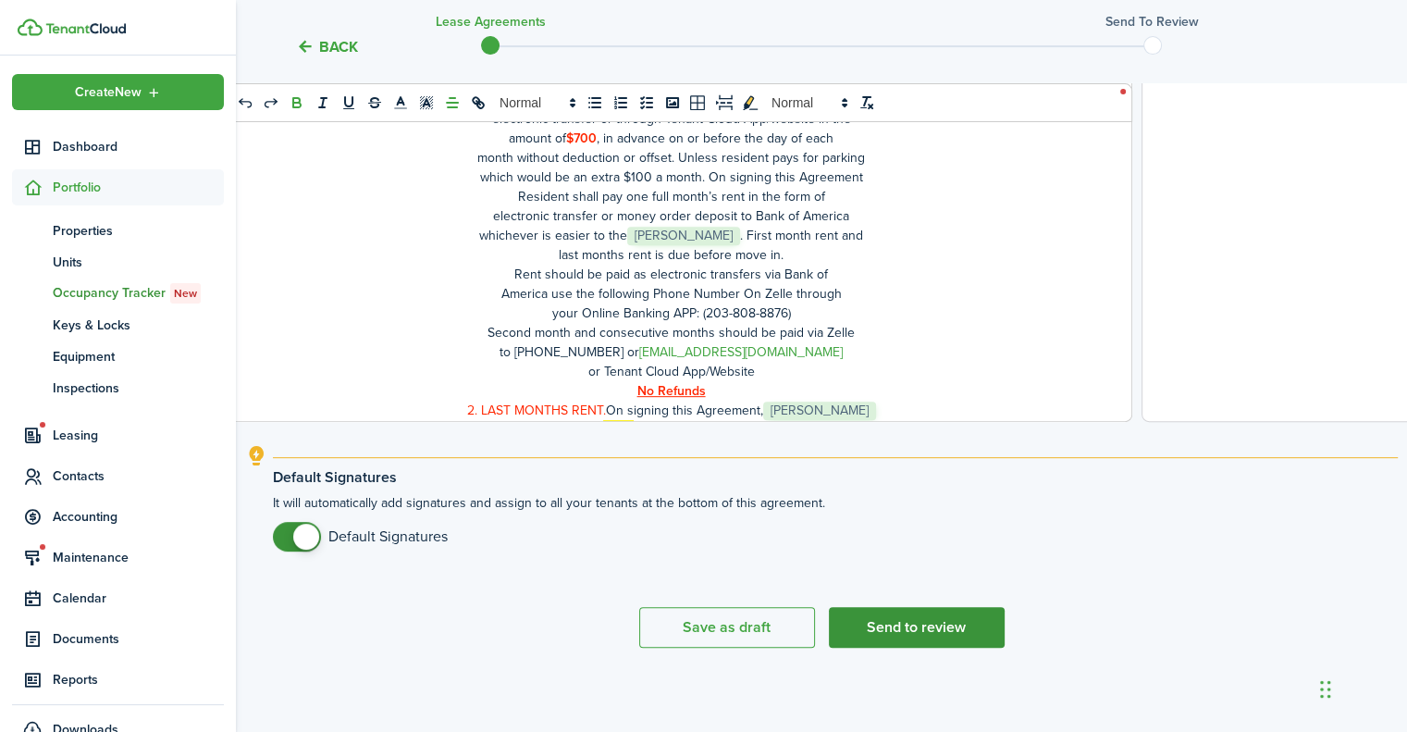
click at [910, 621] on button "Send to review" at bounding box center [917, 627] width 176 height 41
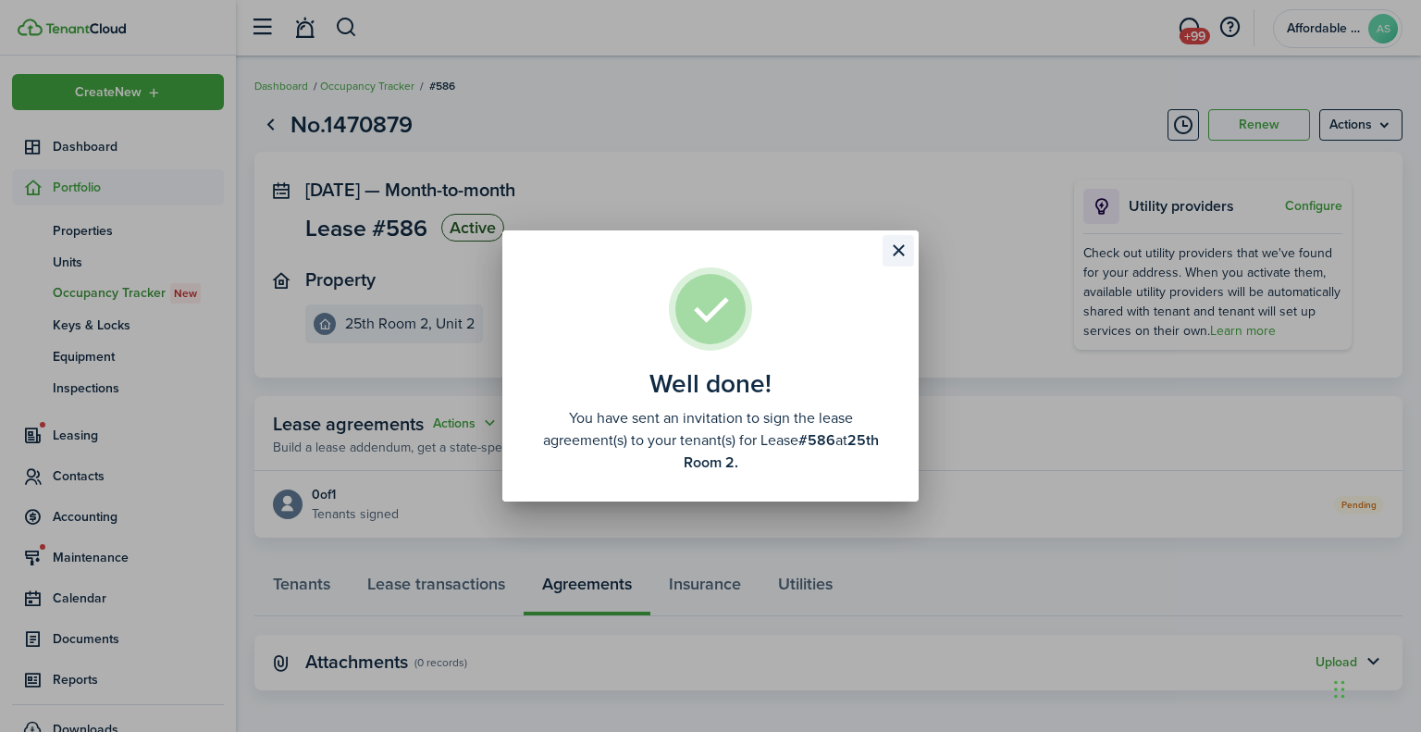
click at [902, 248] on button "Close modal" at bounding box center [897, 250] width 31 height 31
